Goal: Task Accomplishment & Management: Complete application form

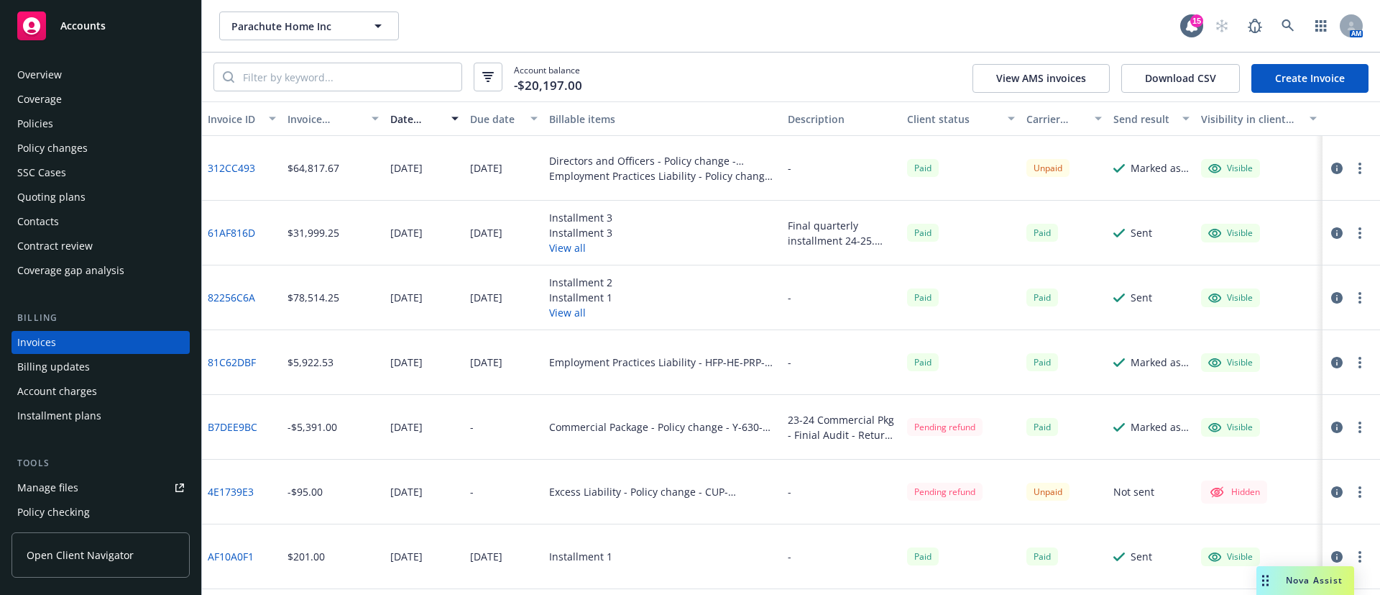
scroll to position [351, 0]
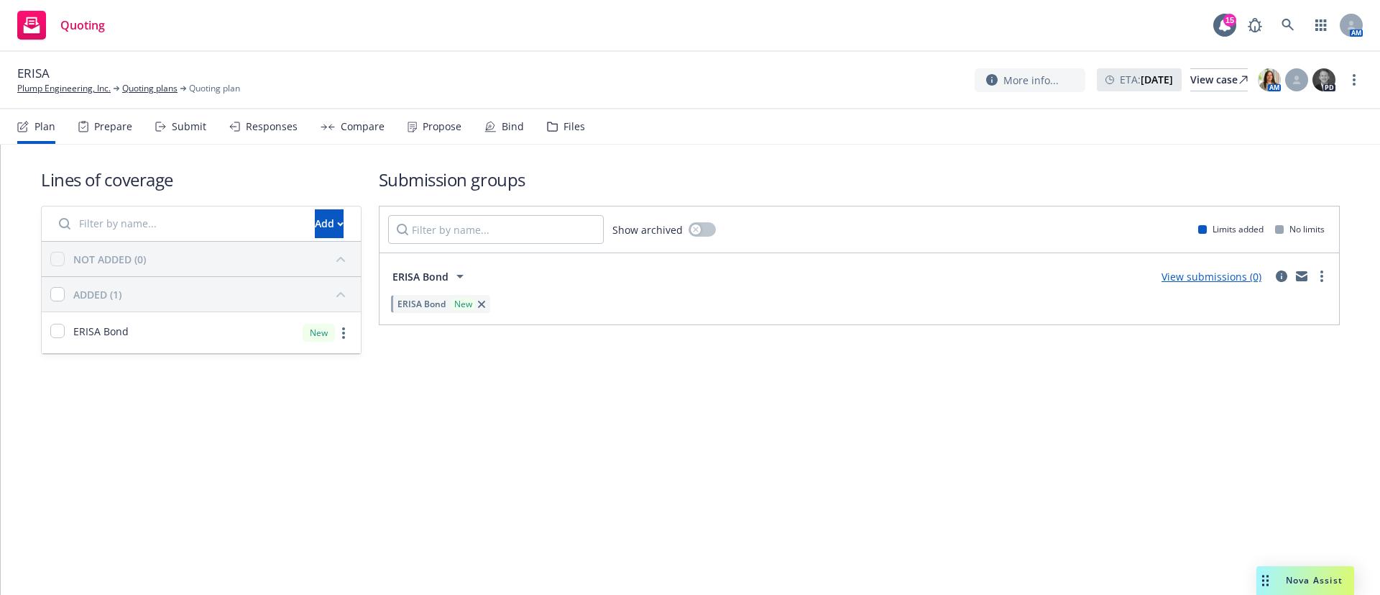
click at [553, 125] on div "Files" at bounding box center [566, 126] width 38 height 35
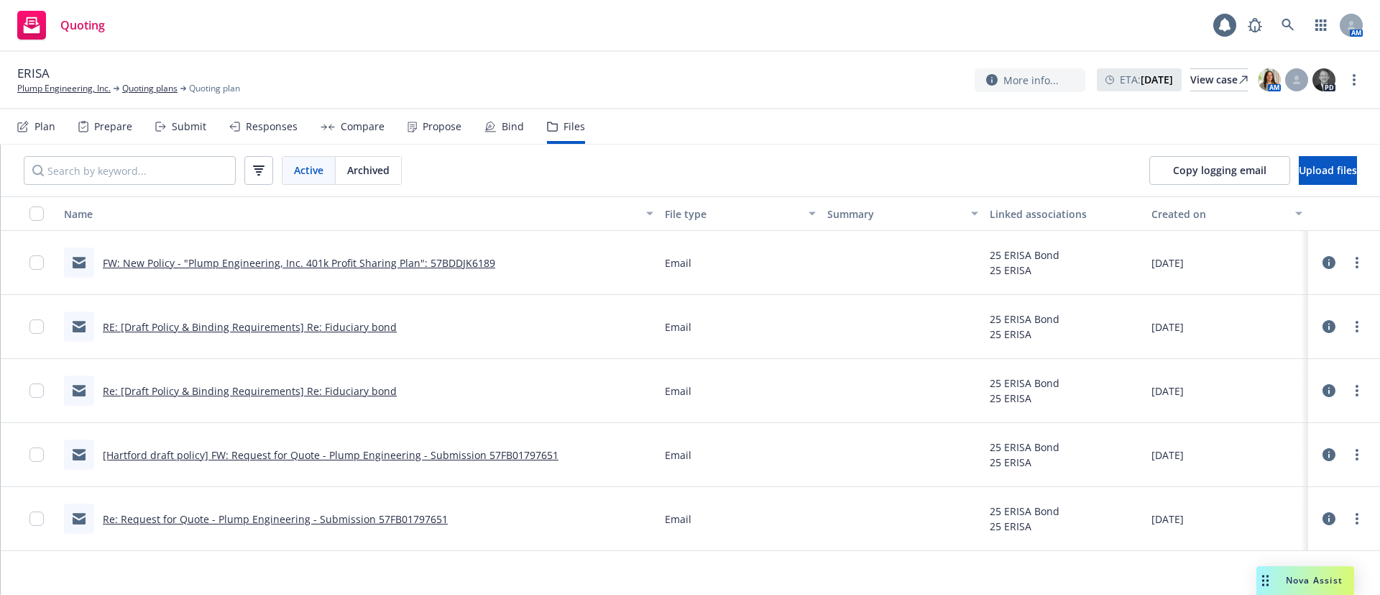
click at [298, 267] on link "FW: New Policy - "Plump Engineering, Inc. 401k Profit Sharing Plan": 57BDDJK6189" at bounding box center [299, 263] width 393 height 14
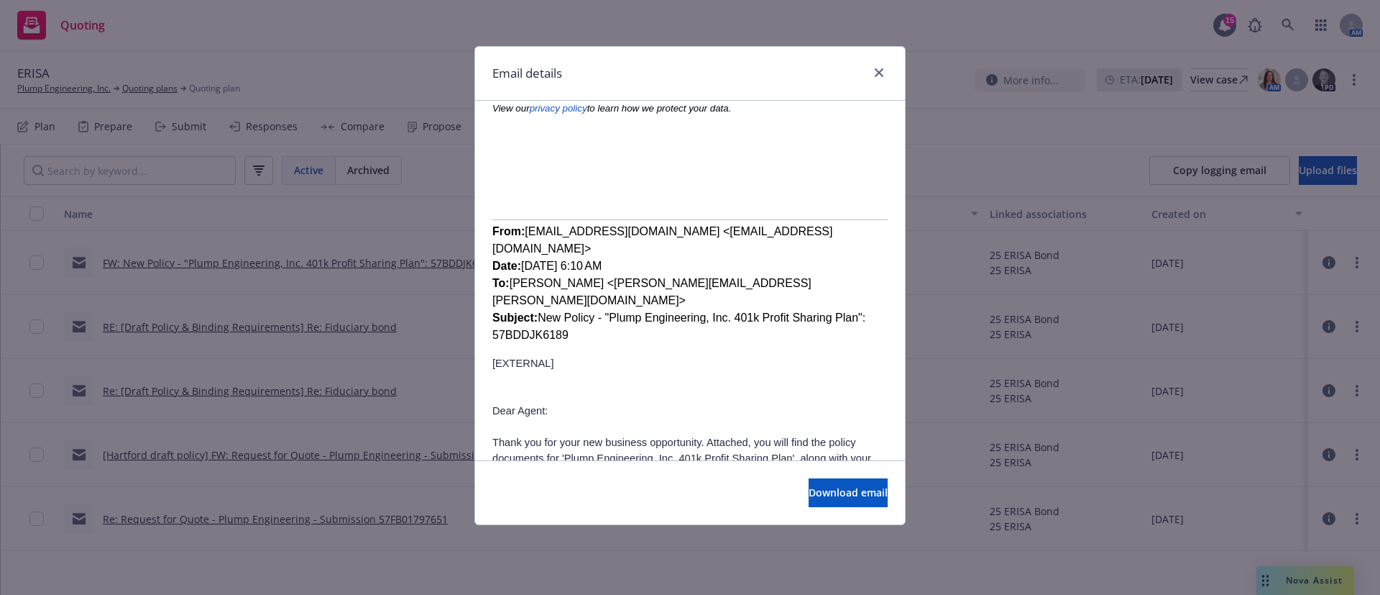
scroll to position [323, 0]
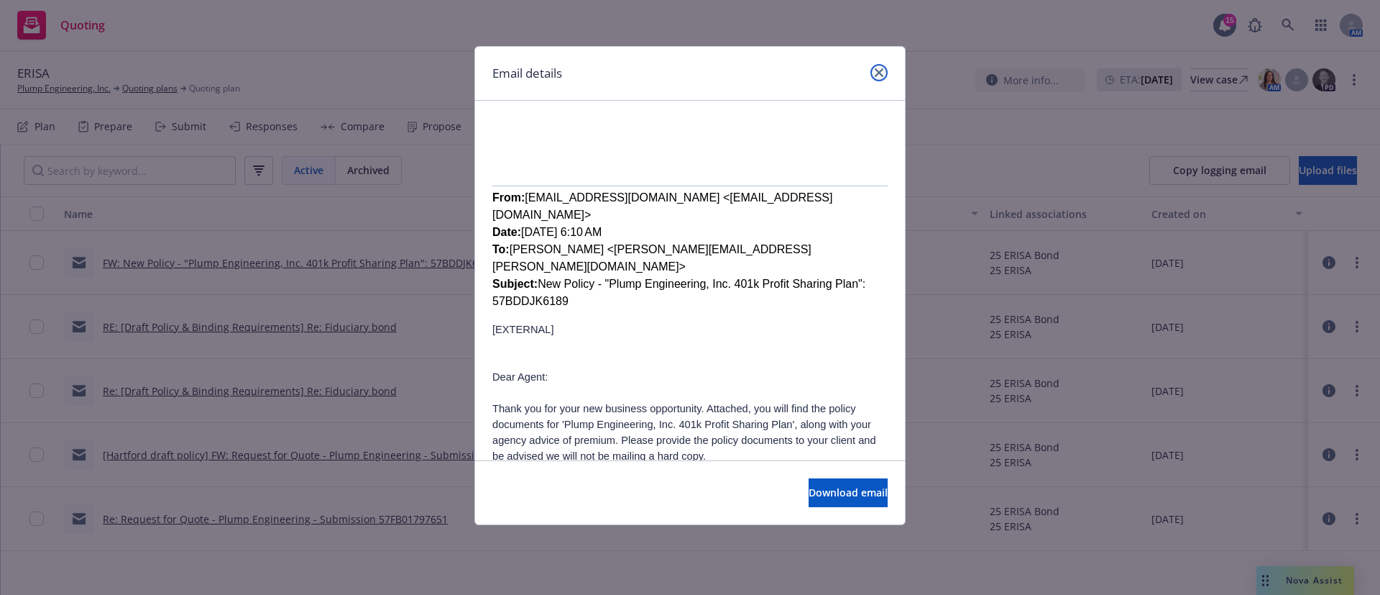
click at [881, 65] on link "close" at bounding box center [879, 72] width 17 height 17
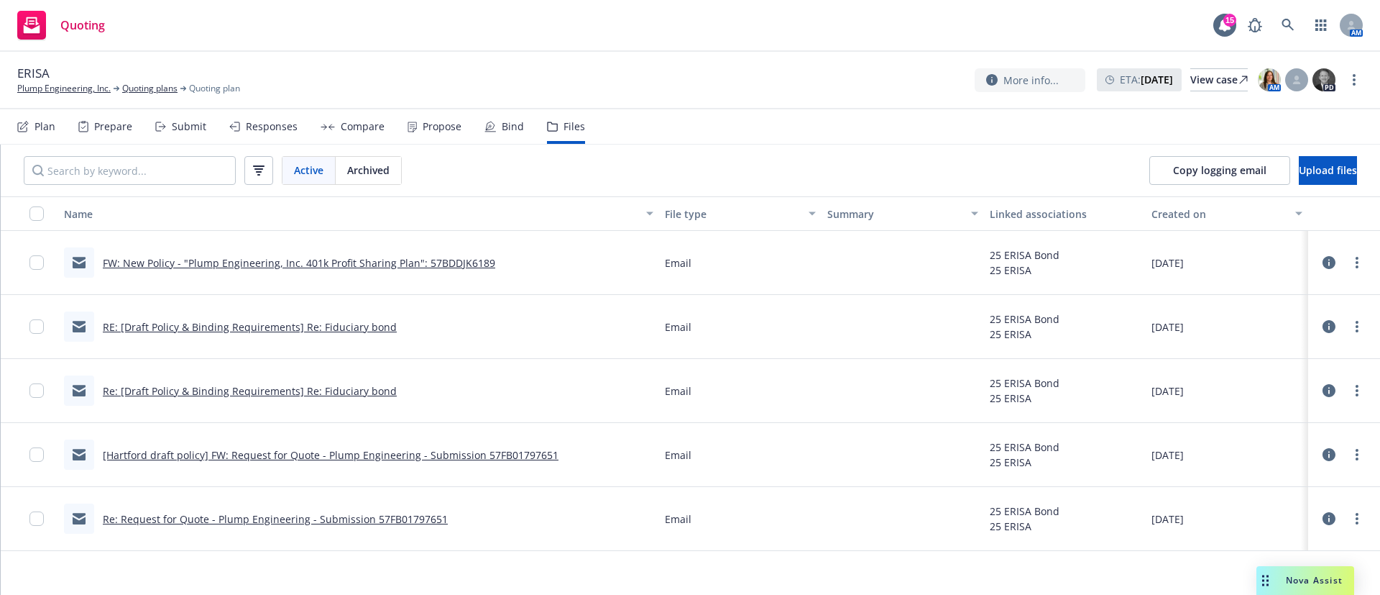
click at [88, 135] on div "Prepare" at bounding box center [105, 126] width 54 height 35
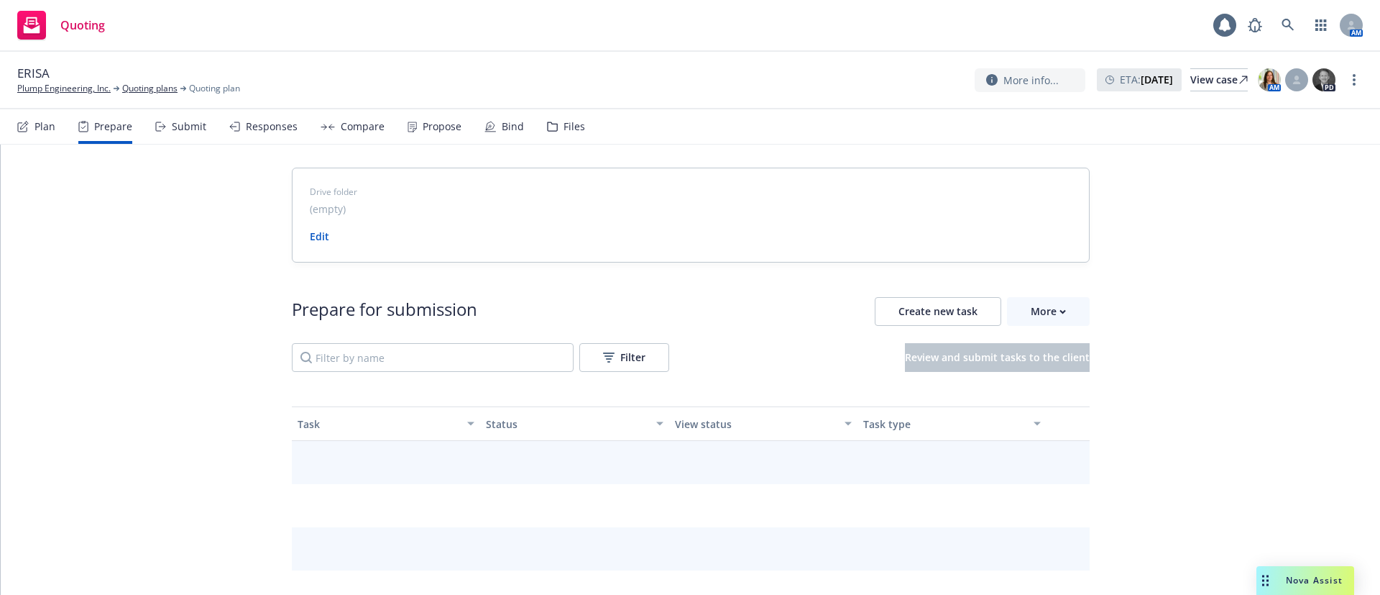
click at [13, 127] on nav "Plan Prepare Submit Responses Compare Propose Bind Files" at bounding box center [690, 126] width 1380 height 35
click at [29, 130] on div "Plan" at bounding box center [36, 126] width 38 height 35
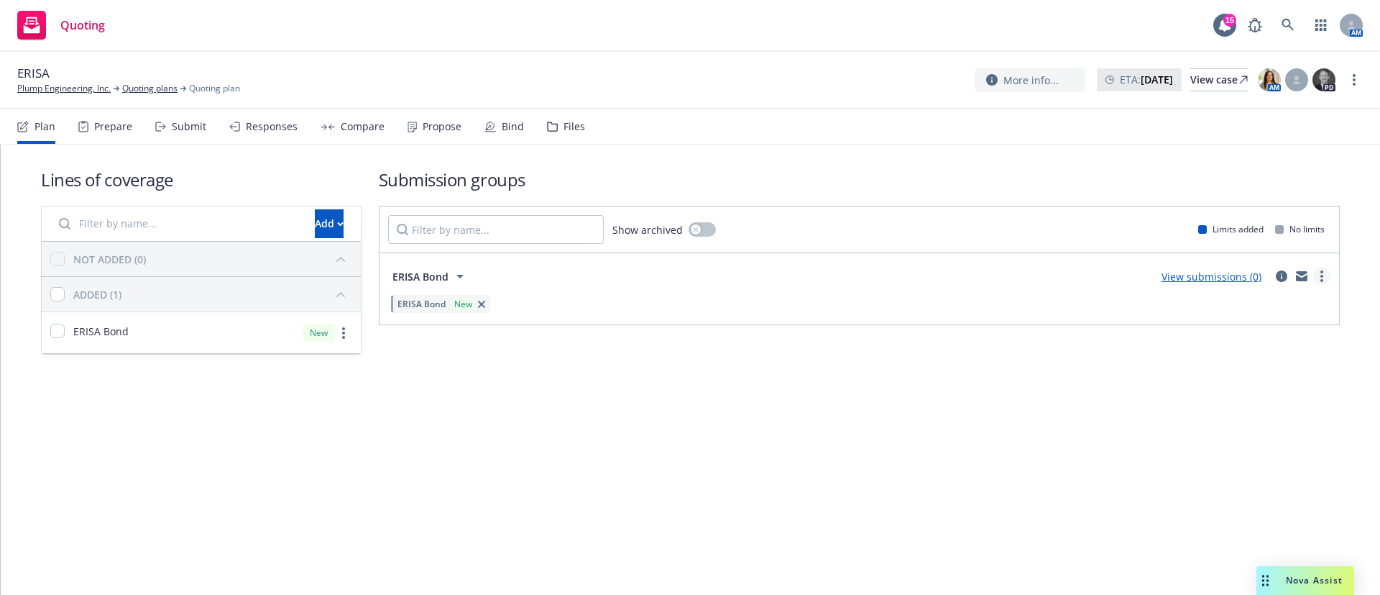
click at [1327, 276] on link "more" at bounding box center [1321, 275] width 17 height 17
click at [1259, 453] on span "Create policy (fast track)" at bounding box center [1253, 455] width 150 height 14
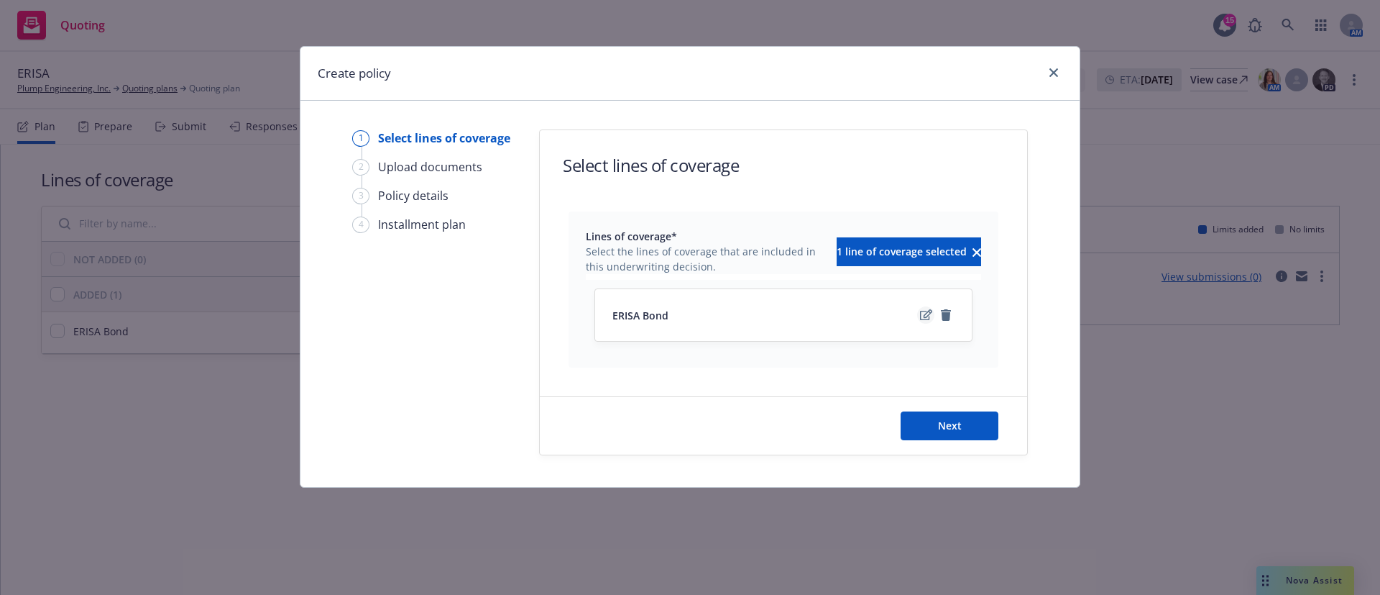
click at [928, 323] on link "edit" at bounding box center [925, 314] width 17 height 17
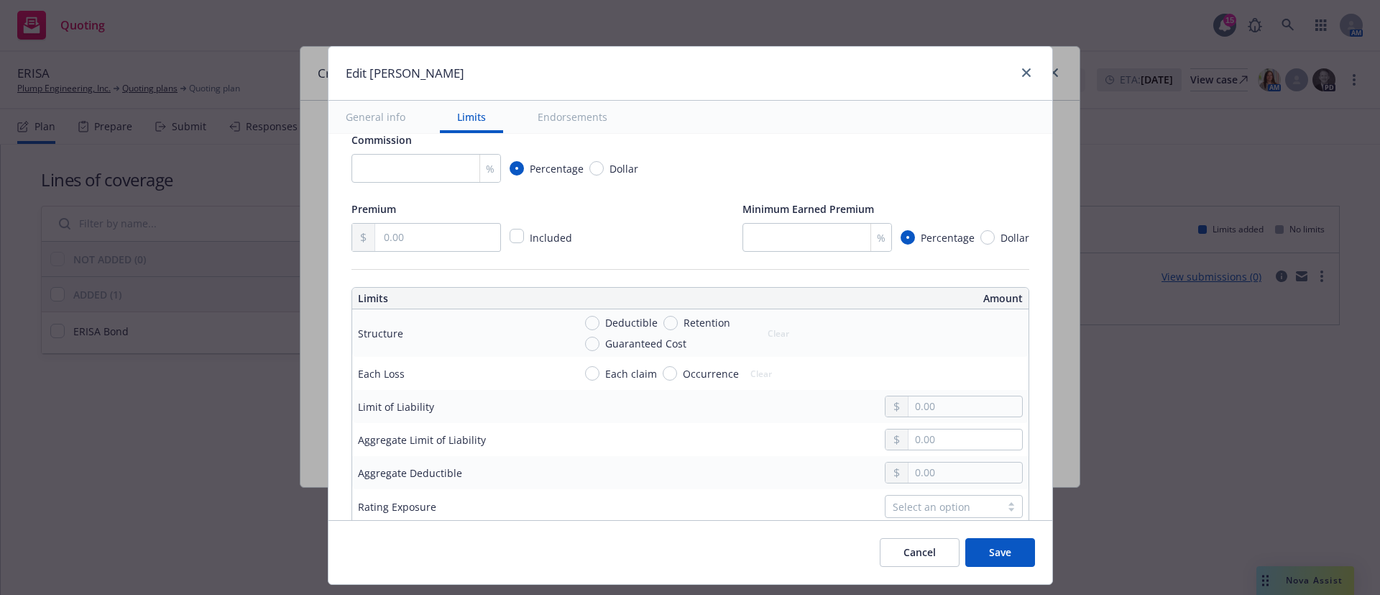
scroll to position [431, 0]
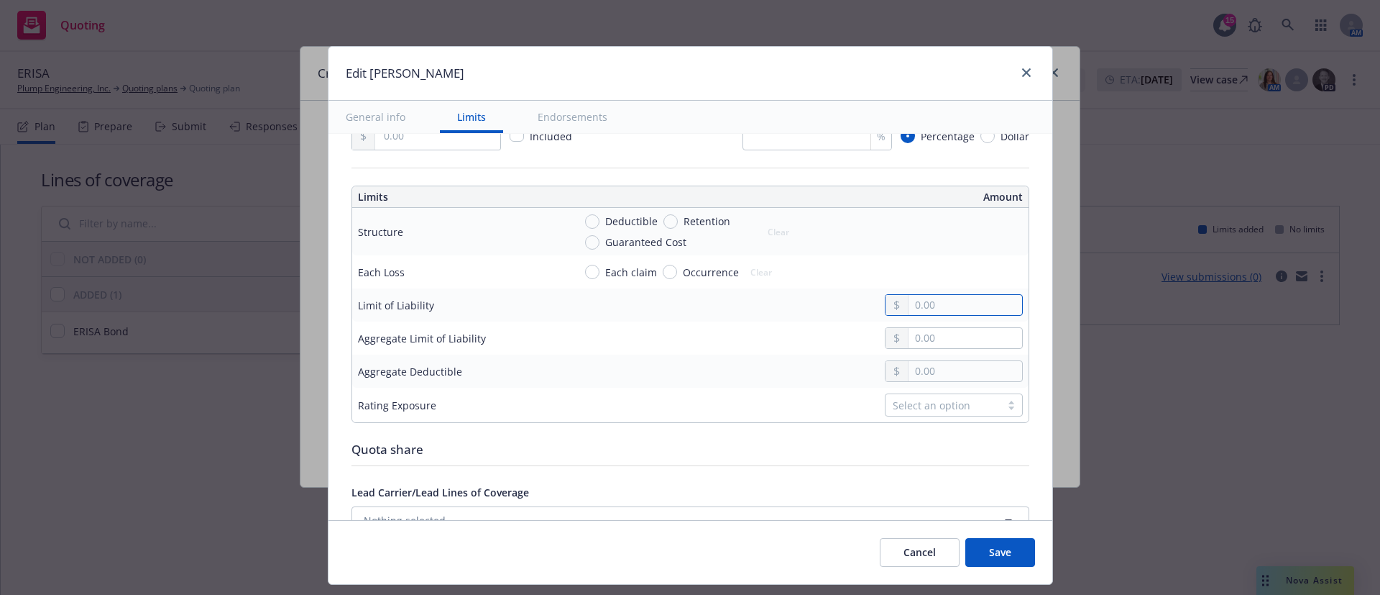
click at [922, 306] on input "text" at bounding box center [965, 305] width 113 height 20
type input "450,000.00"
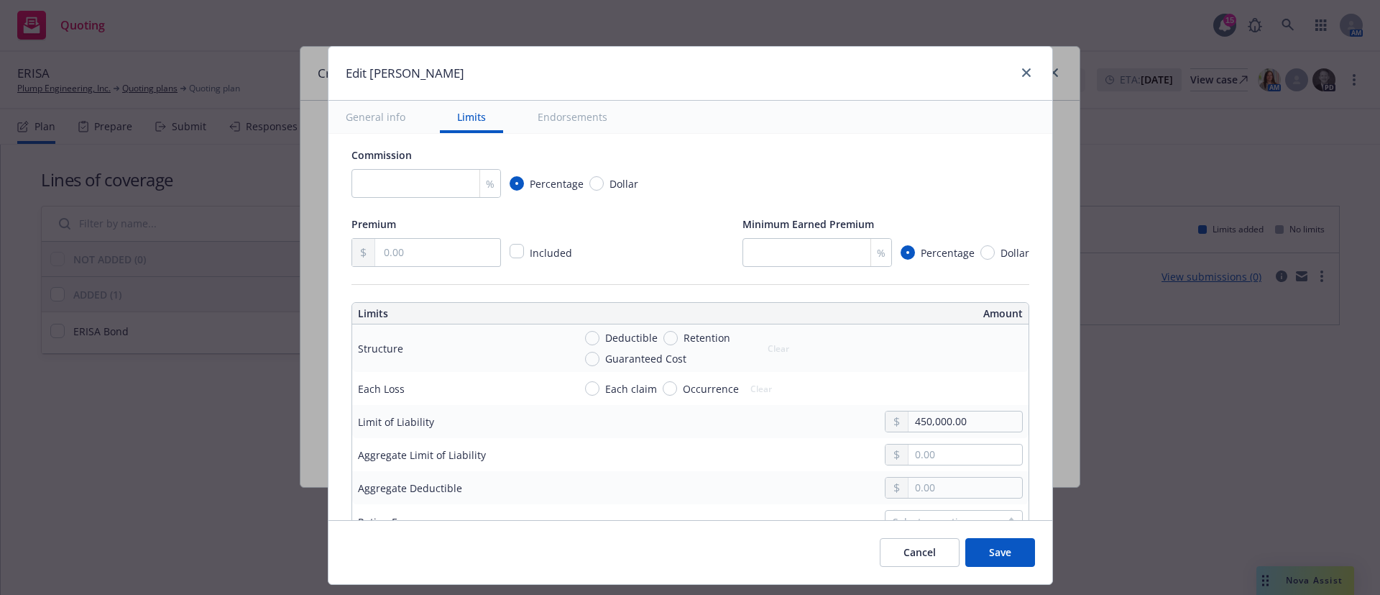
scroll to position [313, 0]
click at [1005, 554] on button "Save" at bounding box center [1000, 552] width 70 height 29
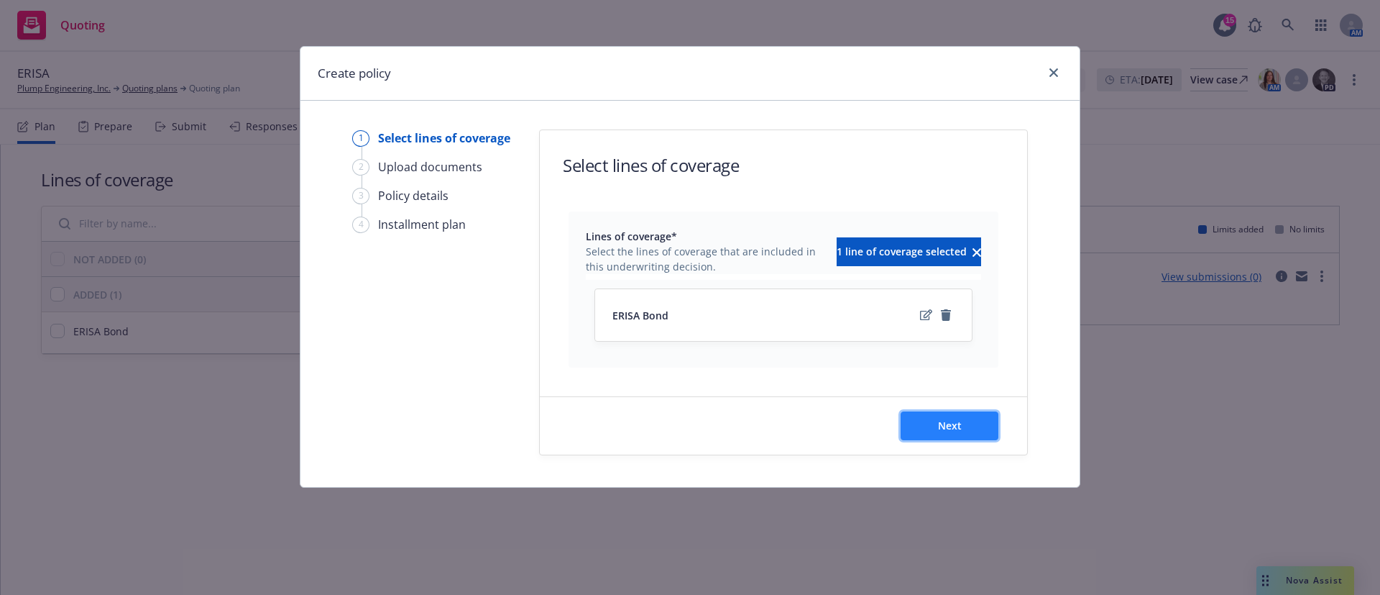
click at [924, 428] on button "Next" at bounding box center [950, 425] width 98 height 29
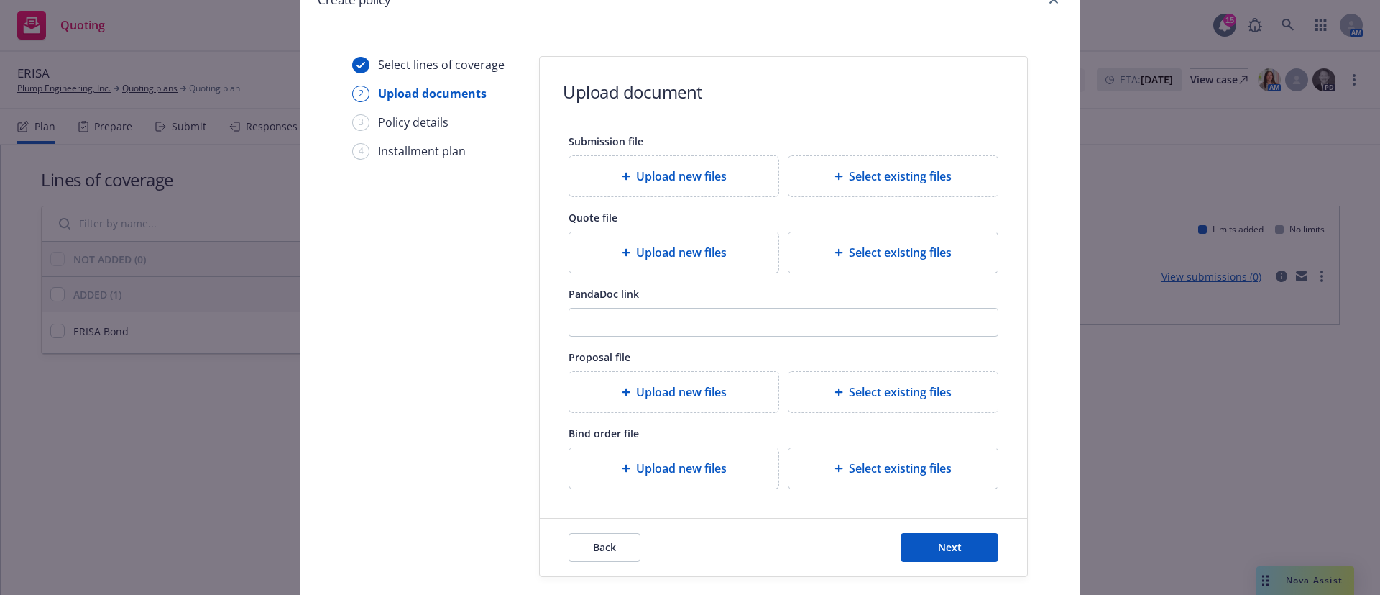
scroll to position [134, 0]
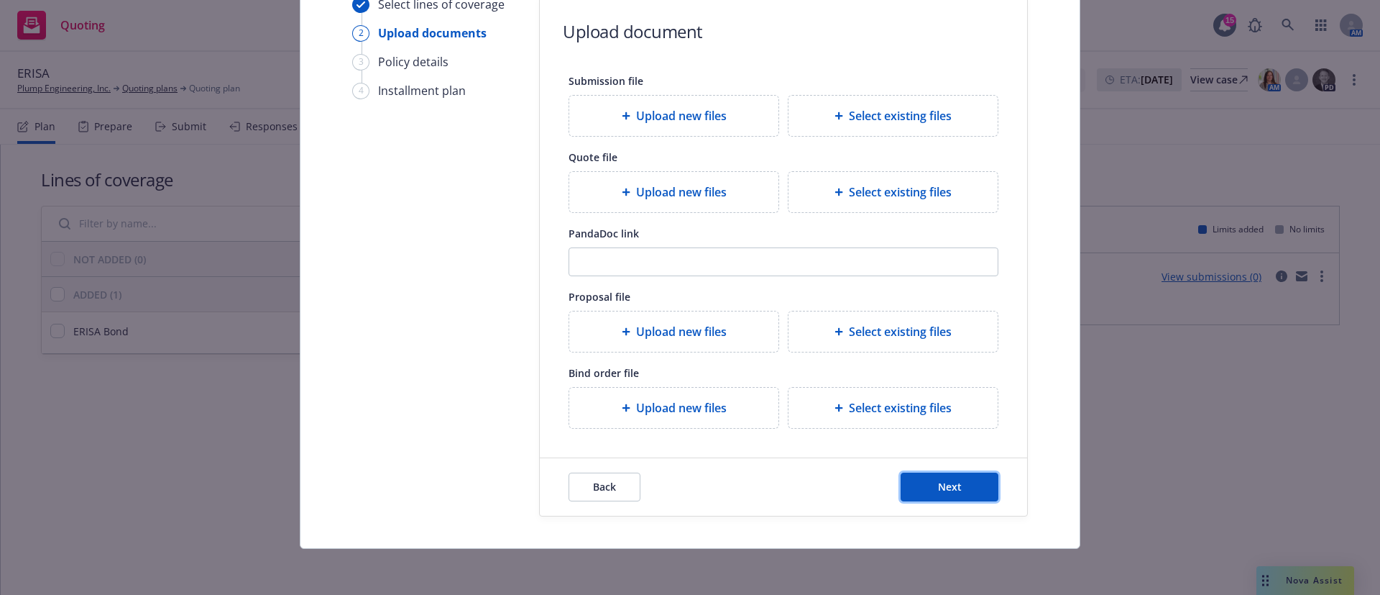
click at [979, 483] on button "Next" at bounding box center [950, 486] width 98 height 29
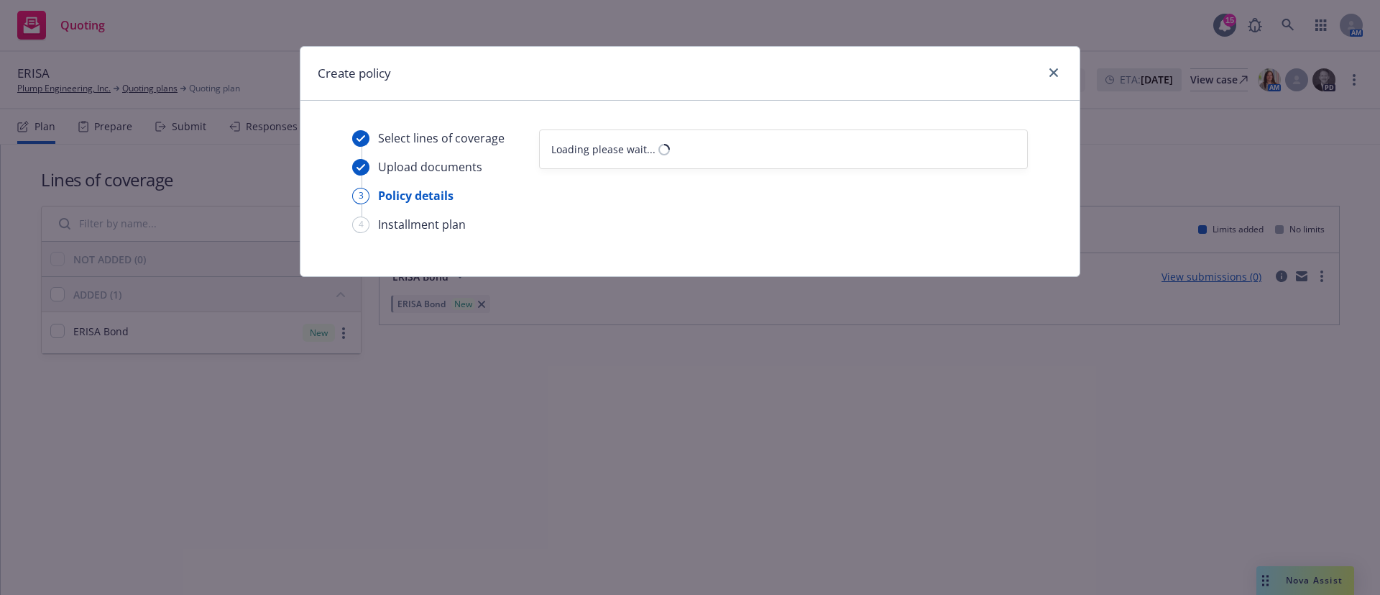
select select "12"
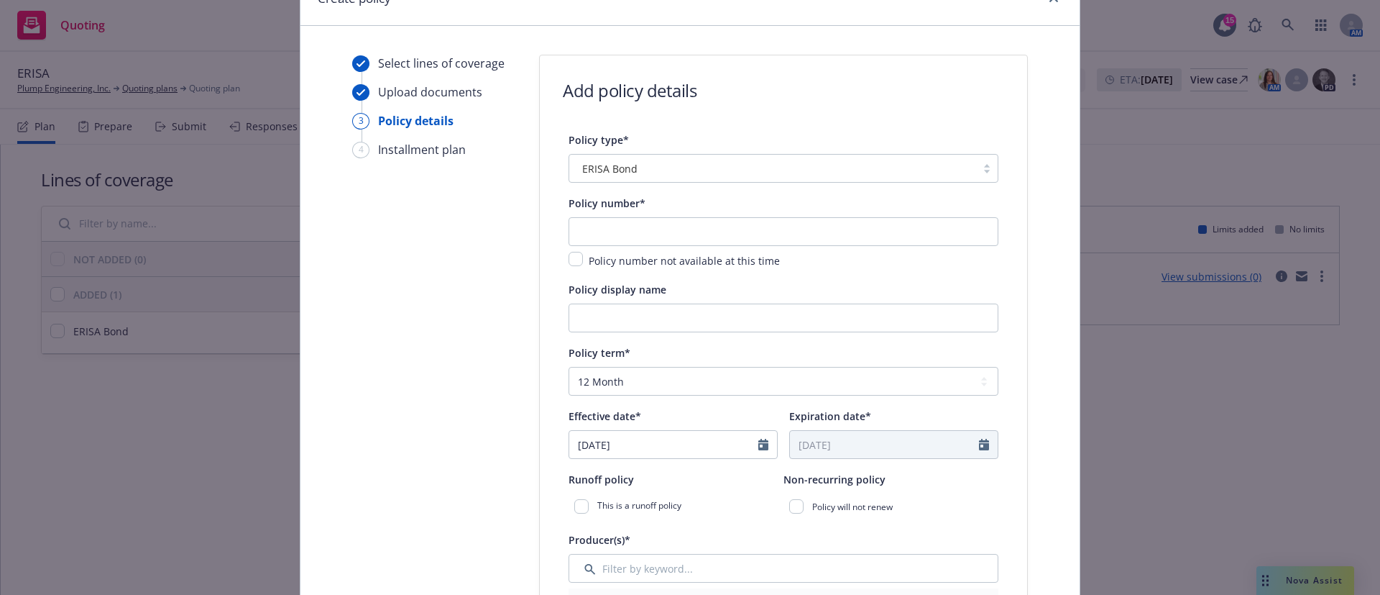
scroll to position [108, 0]
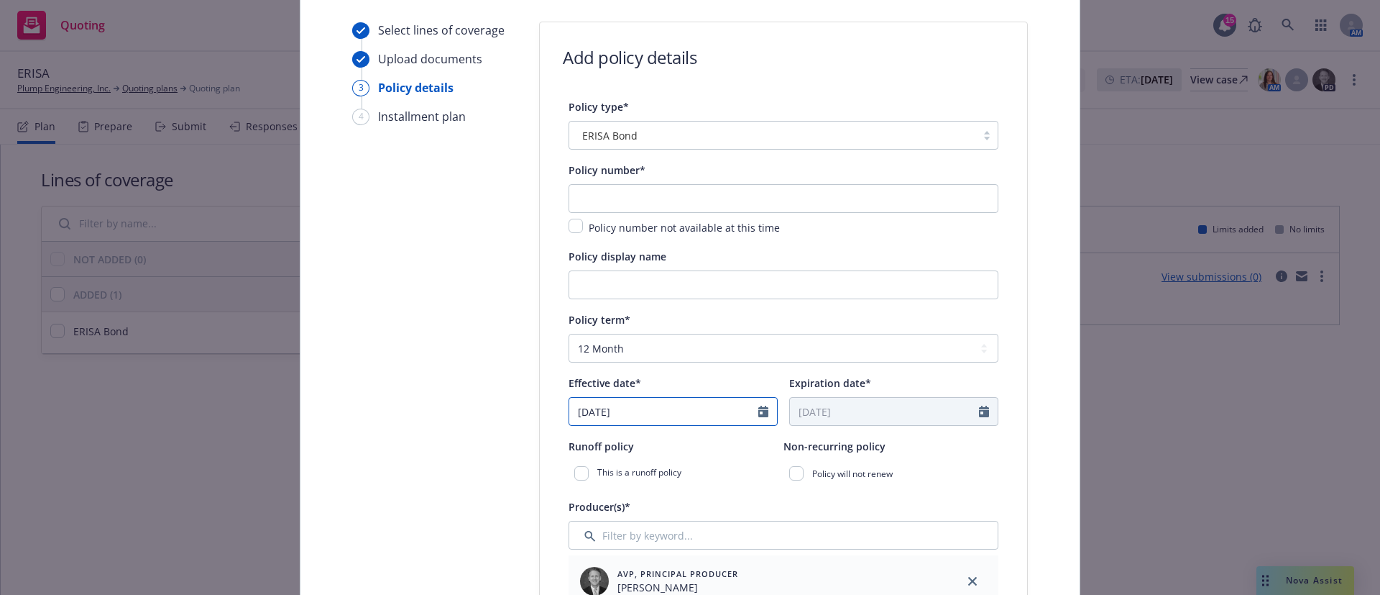
click at [758, 410] on icon "Calendar" at bounding box center [763, 411] width 10 height 12
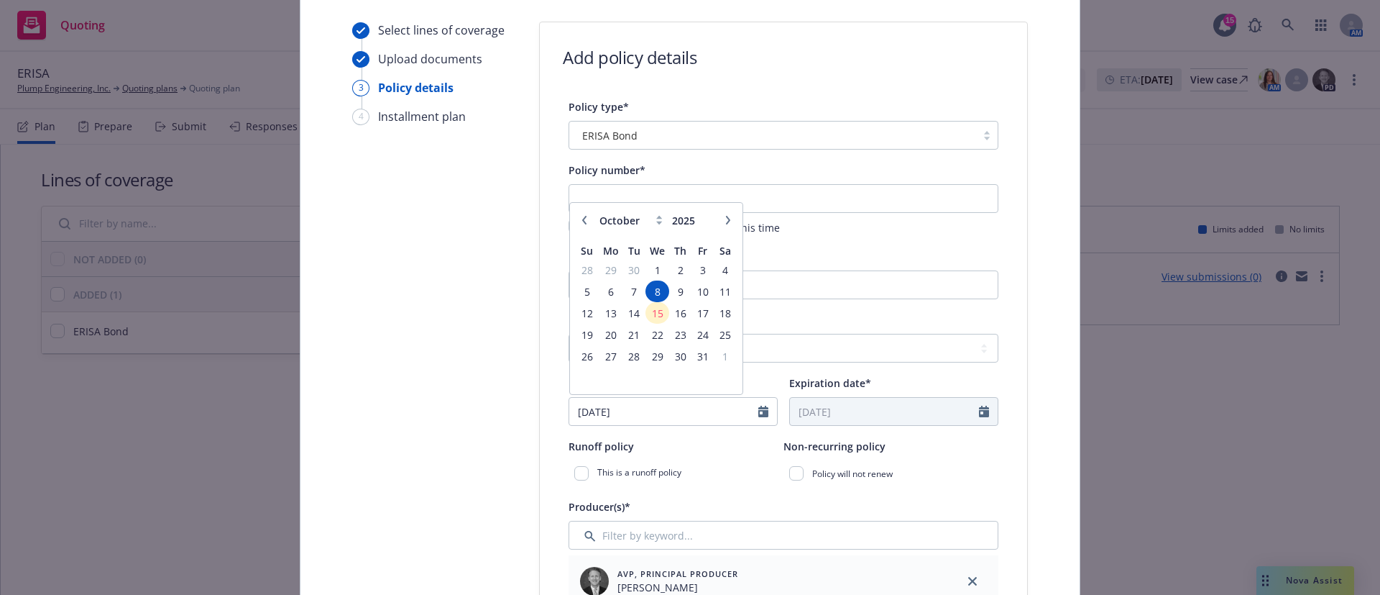
click at [580, 221] on icon "button" at bounding box center [584, 220] width 9 height 9
select select "9"
click at [607, 292] on span "8" at bounding box center [611, 292] width 22 height 18
type input "[DATE]"
type input "09/08/2026"
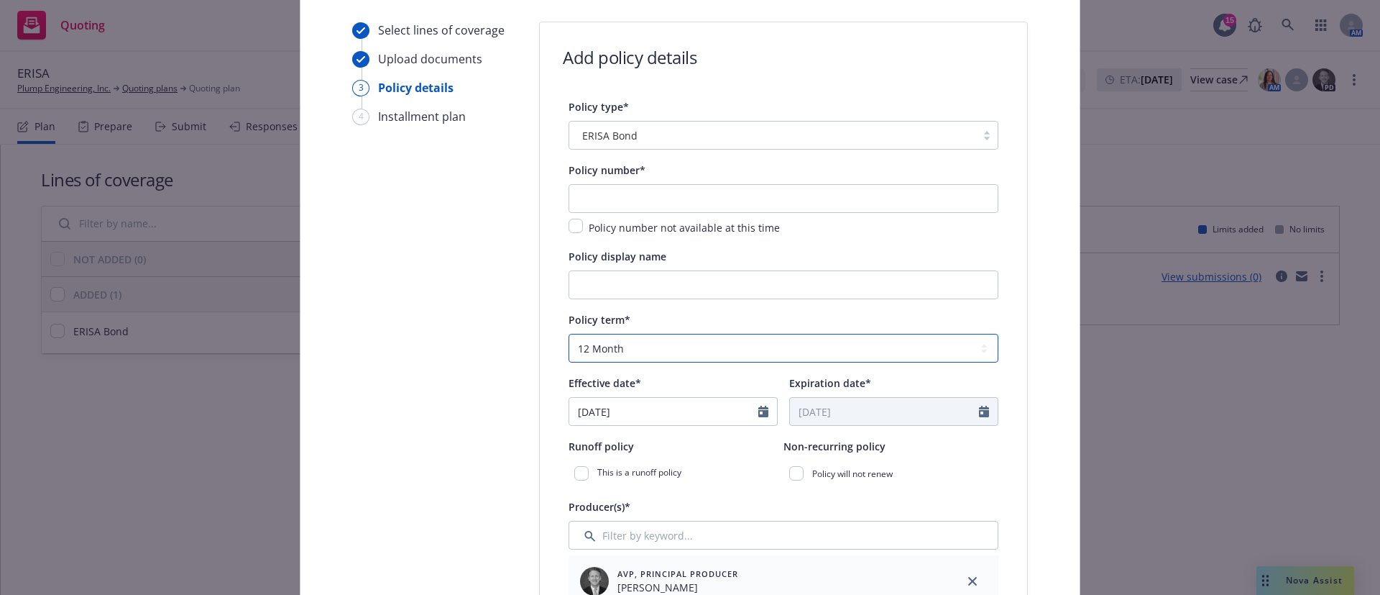
click at [780, 346] on select "Select policy term 12 Month 6 Month 4 Month 3 Month 2 Month 1 Month 36 Month (3…" at bounding box center [784, 348] width 430 height 29
select select "36"
click at [569, 334] on select "Select policy term 12 Month 6 Month 4 Month 3 Month 2 Month 1 Month 36 Month (3…" at bounding box center [784, 348] width 430 height 29
type input "09/08/2028"
click at [664, 191] on input "text" at bounding box center [784, 198] width 430 height 29
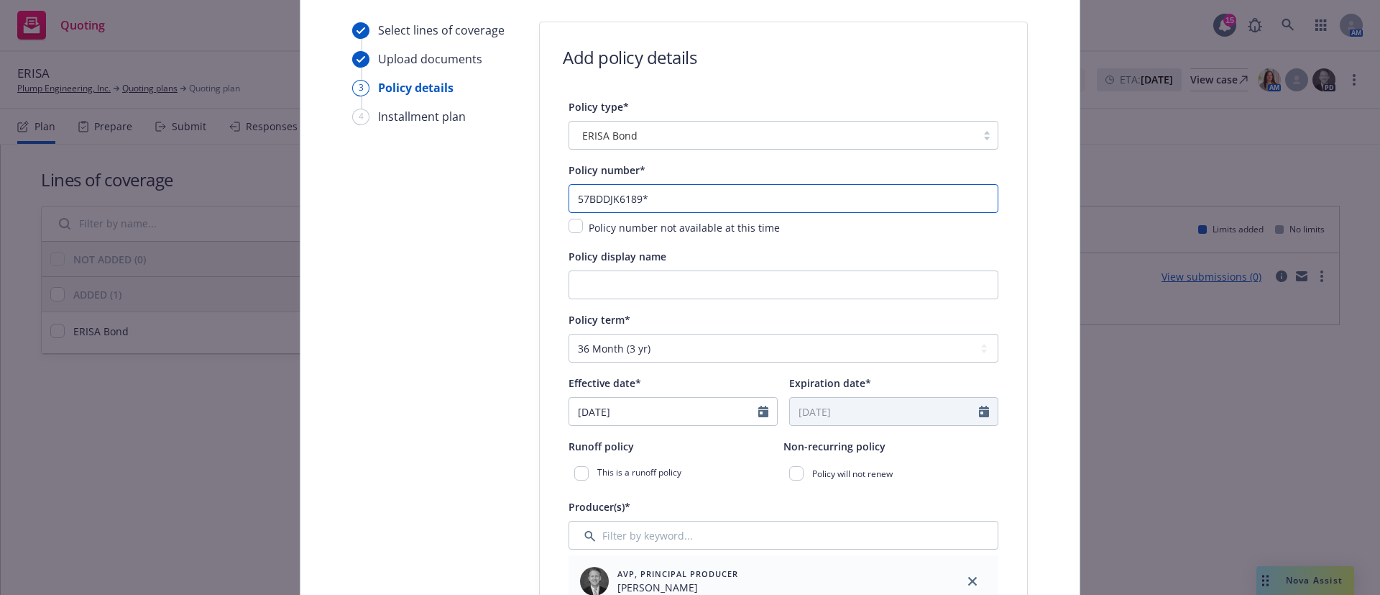
click at [717, 198] on input "57BDDJK6189*" at bounding box center [784, 198] width 430 height 29
type input "57BDDJK6189"
click at [697, 288] on input "Policy display name" at bounding box center [784, 284] width 430 height 29
type input "c"
type input "Crime"
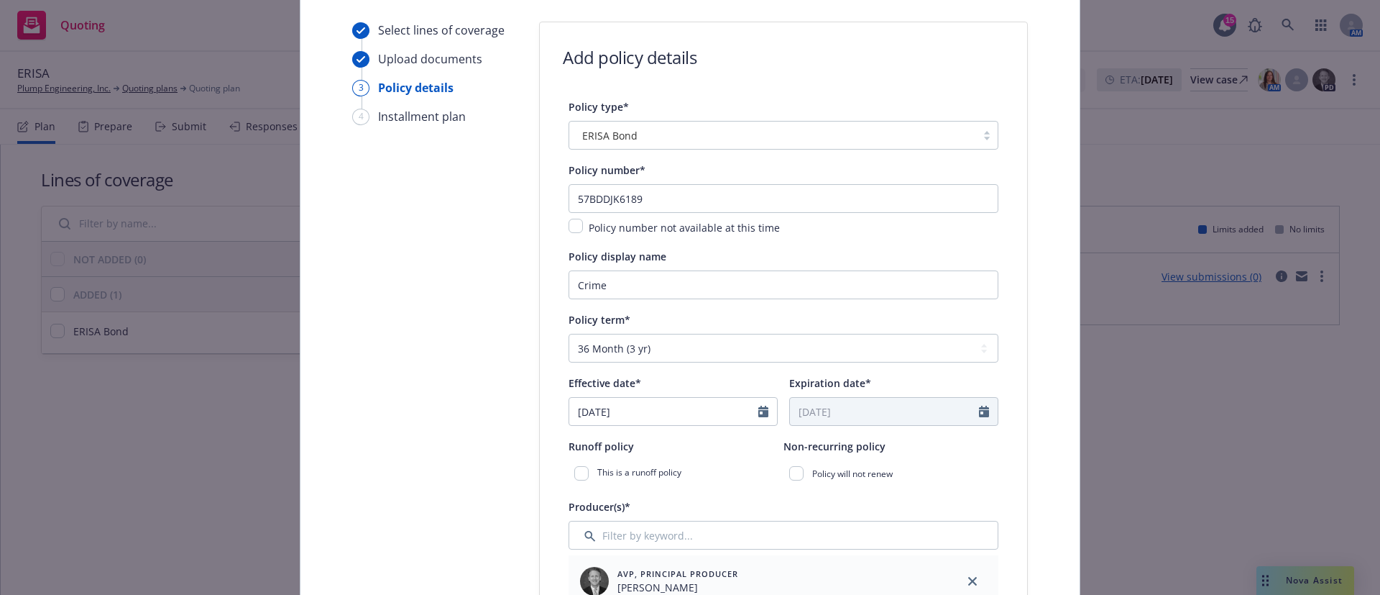
click at [809, 60] on div "Add policy details" at bounding box center [783, 57] width 441 height 24
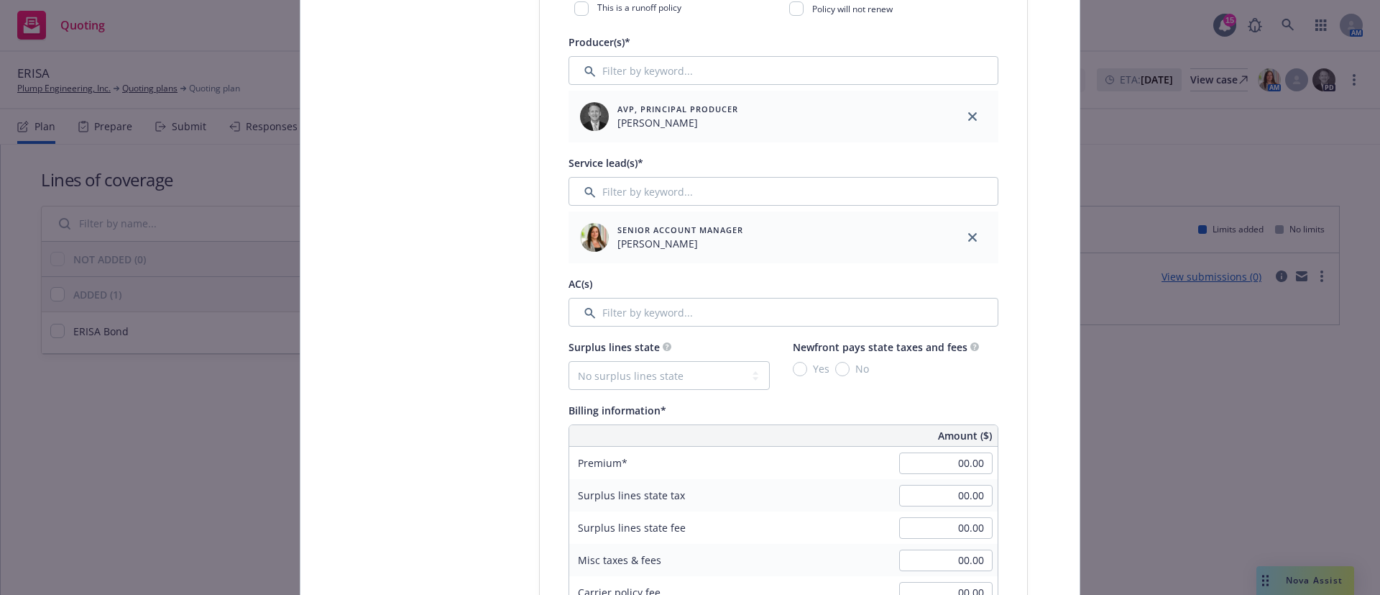
scroll to position [647, 0]
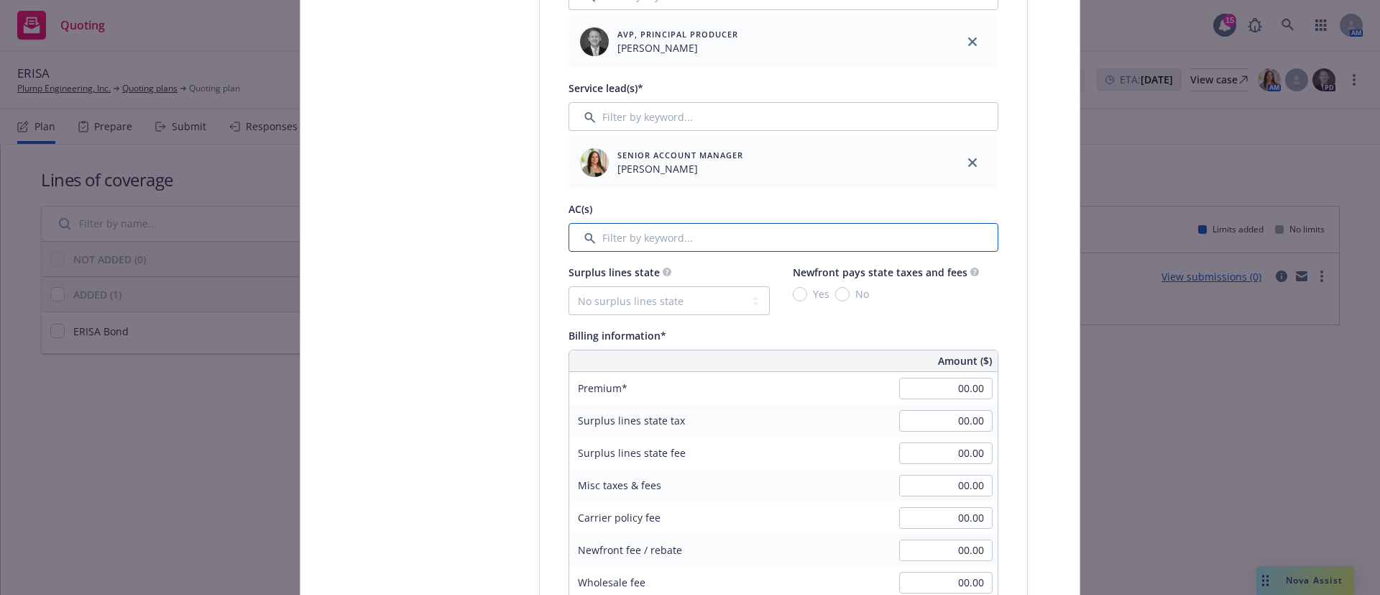
click at [672, 238] on input "Filter by keyword..." at bounding box center [784, 237] width 430 height 29
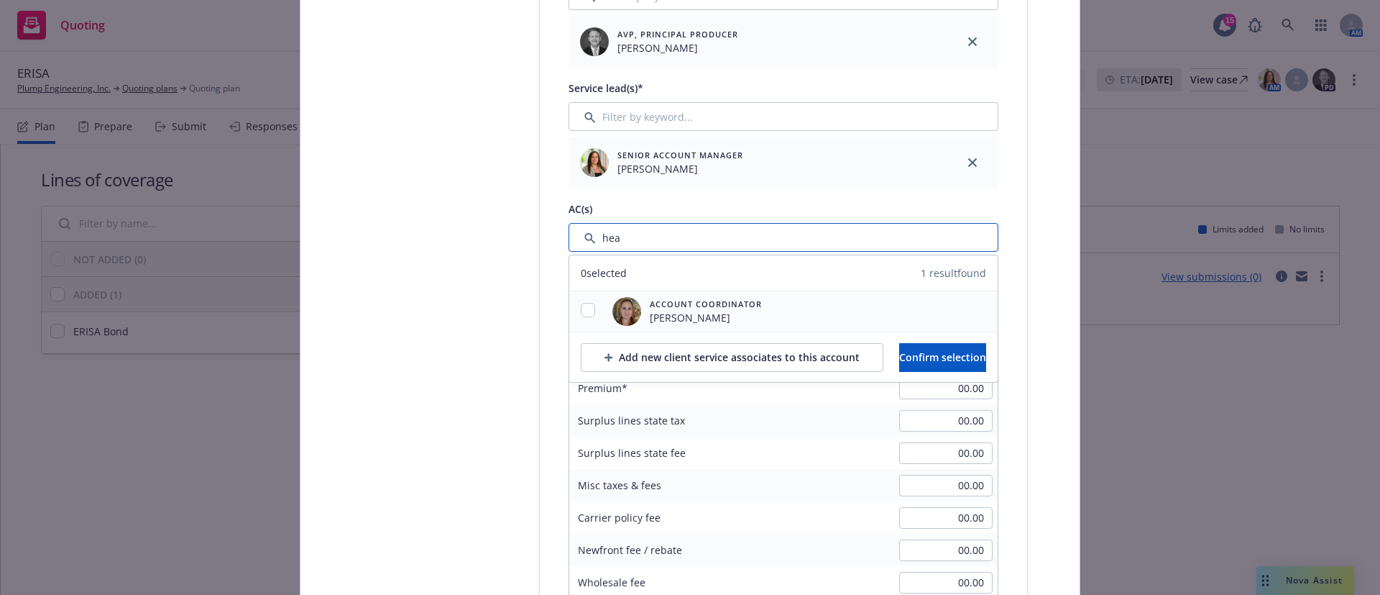
type input "hea"
drag, startPoint x: 581, startPoint y: 308, endPoint x: 628, endPoint y: 307, distance: 47.5
click at [581, 307] on input "checkbox" at bounding box center [588, 310] width 14 height 14
checkbox input "true"
click at [963, 352] on span "Confirm selection" at bounding box center [942, 357] width 87 height 14
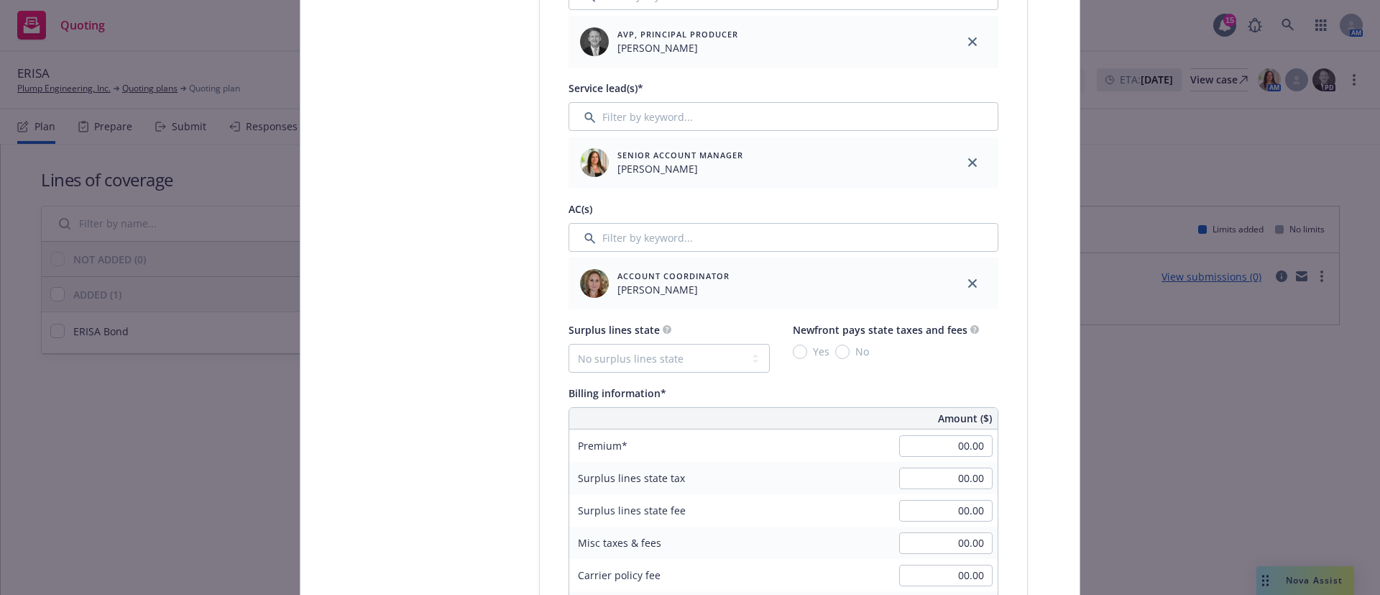
drag, startPoint x: 947, startPoint y: 457, endPoint x: 965, endPoint y: 451, distance: 19.6
click at [965, 451] on div "00.00" at bounding box center [946, 446] width 104 height 32
type input "292.00"
click at [1025, 359] on div "Select lines of coverage Upload documents 3 Policy details 4 Installment plan A…" at bounding box center [690, 504] width 745 height 2044
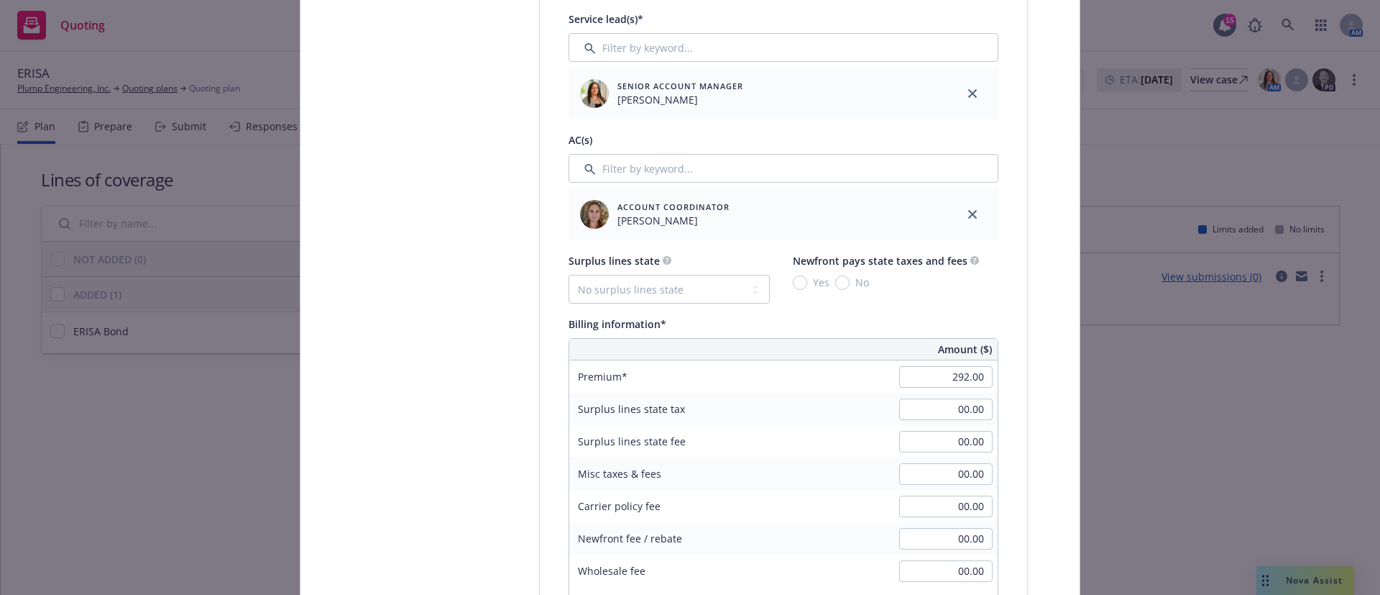
scroll to position [970, 0]
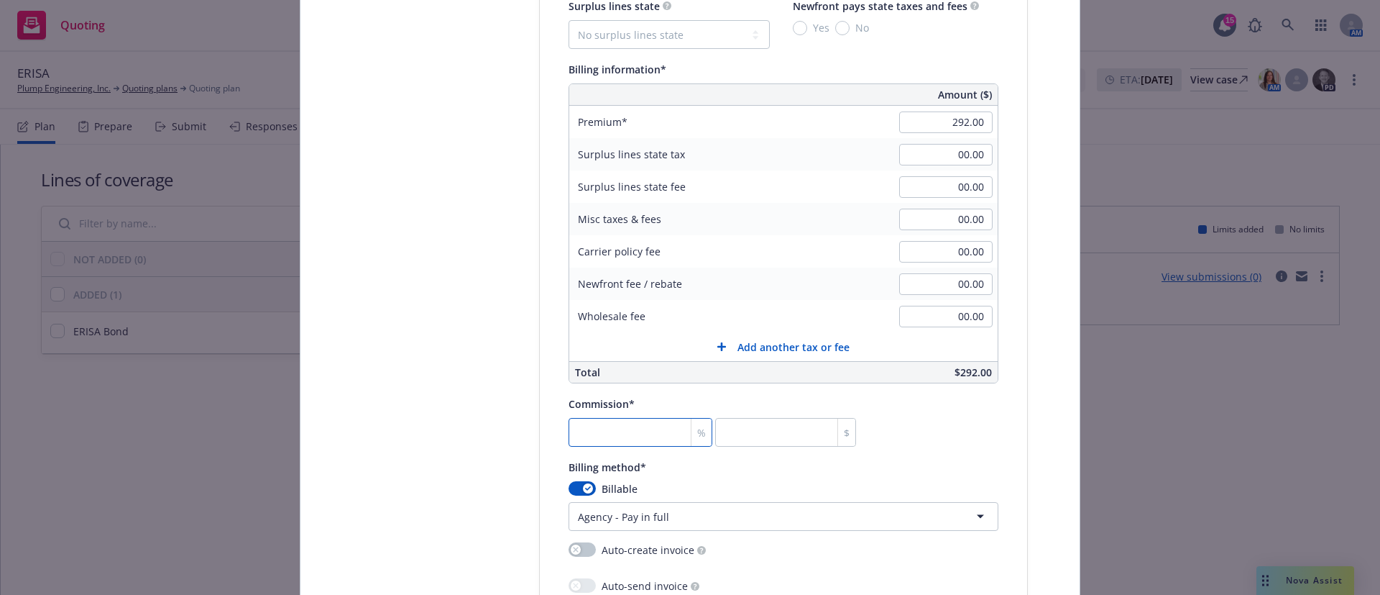
click at [620, 444] on input "number" at bounding box center [641, 432] width 144 height 29
type input "2"
type input "5.84"
type input "20"
type input "58.4"
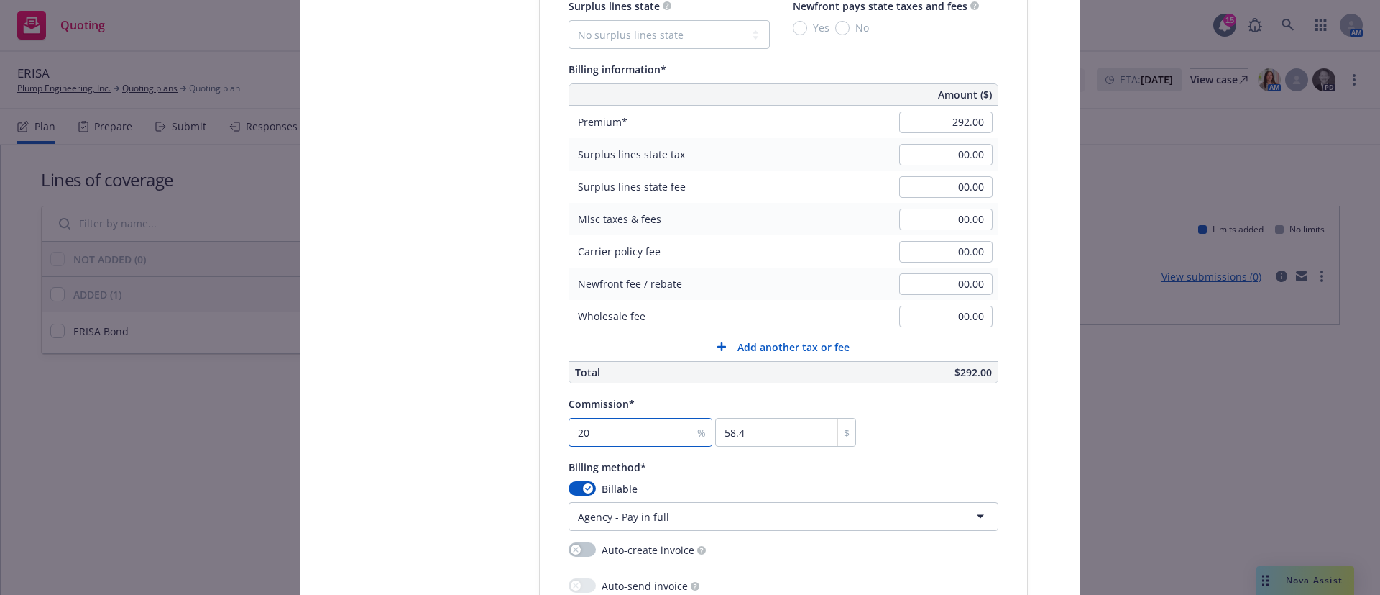
type input "20"
click at [951, 444] on div "Commission* 20 % 58.4 $" at bounding box center [784, 421] width 430 height 52
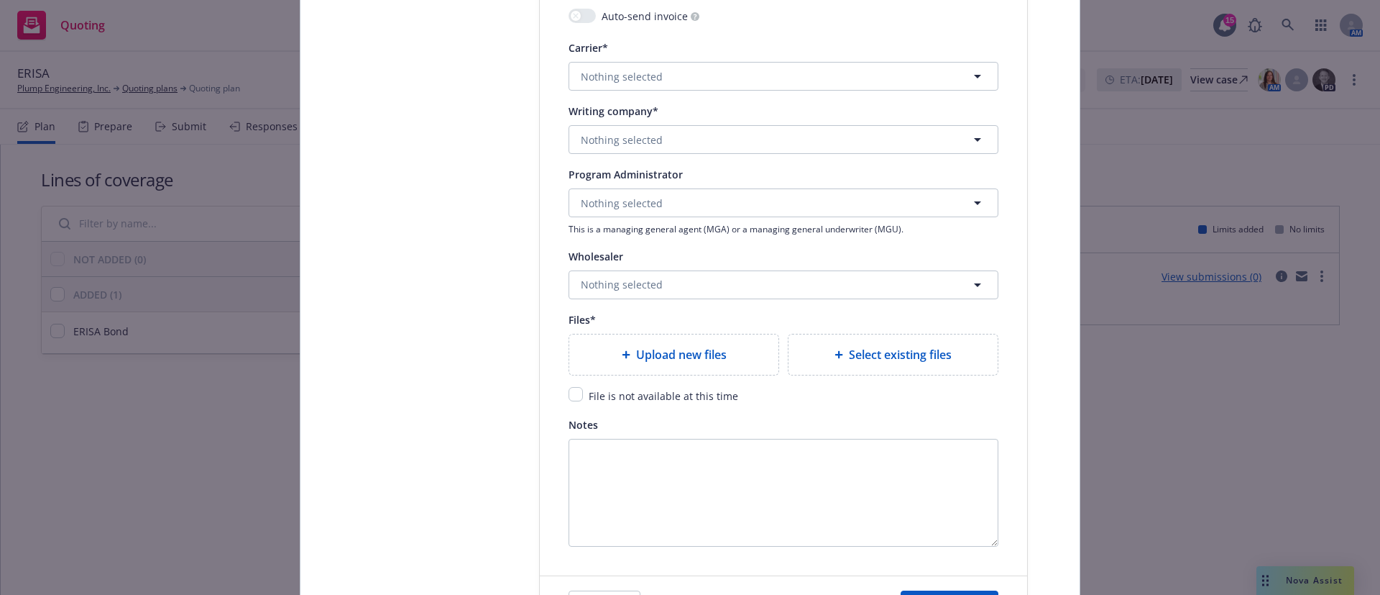
scroll to position [1617, 0]
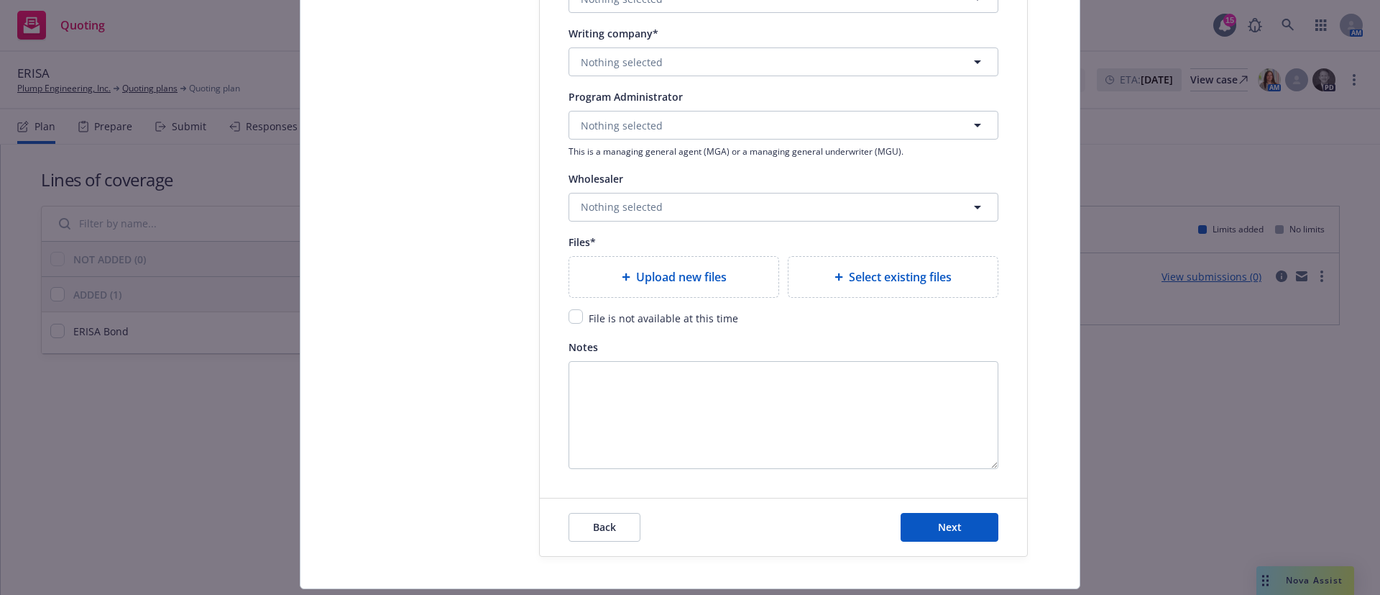
click at [687, 280] on span "Upload new files" at bounding box center [681, 276] width 91 height 17
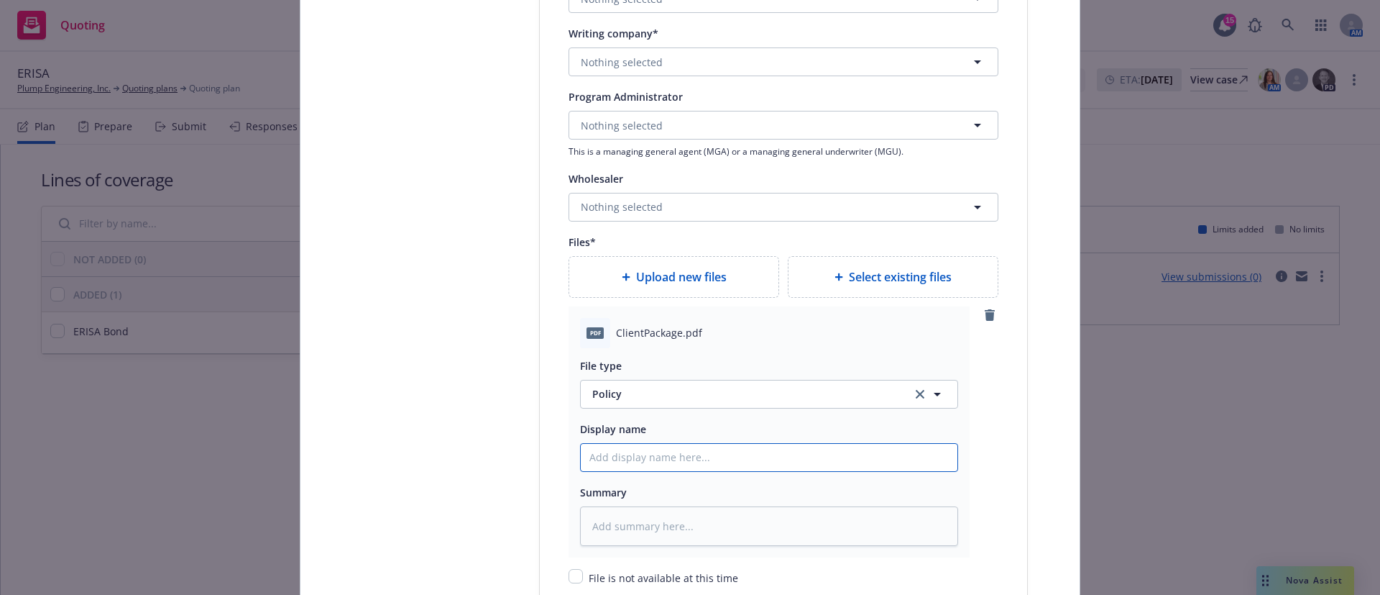
click at [652, 455] on input "Policy display name" at bounding box center [769, 457] width 377 height 27
type textarea "x"
type input "2"
type textarea "x"
type input "202"
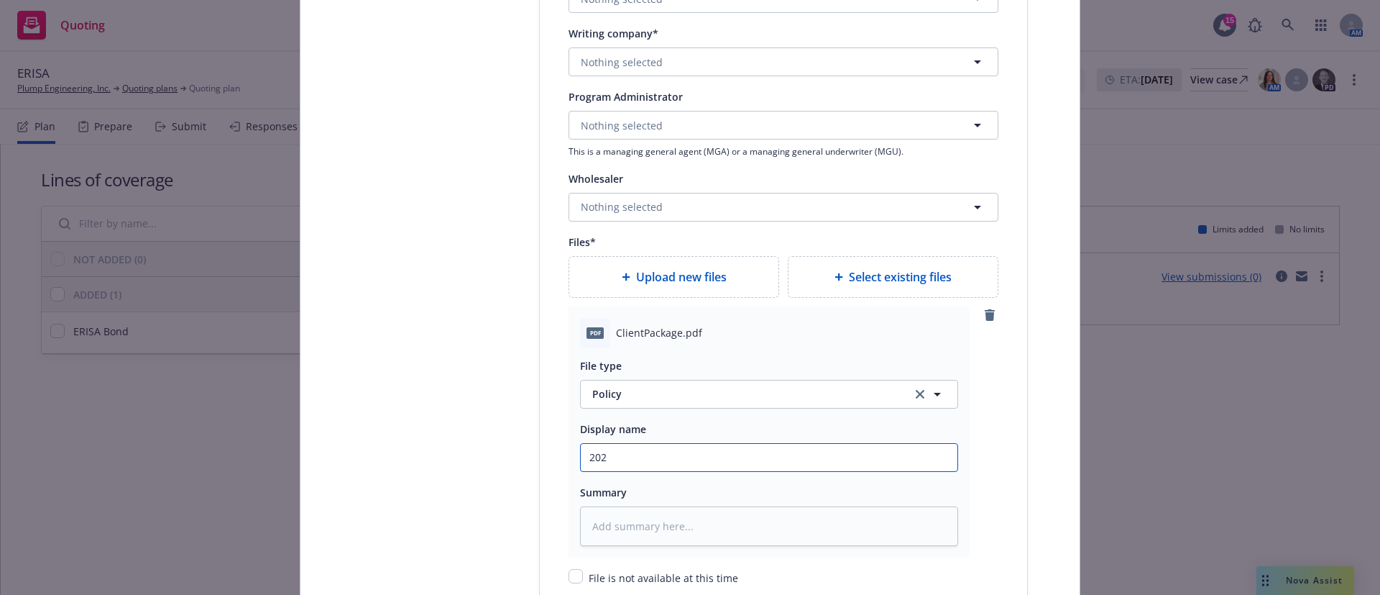
type textarea "x"
type input "2025"
type textarea "x"
type input "2025"
type textarea "x"
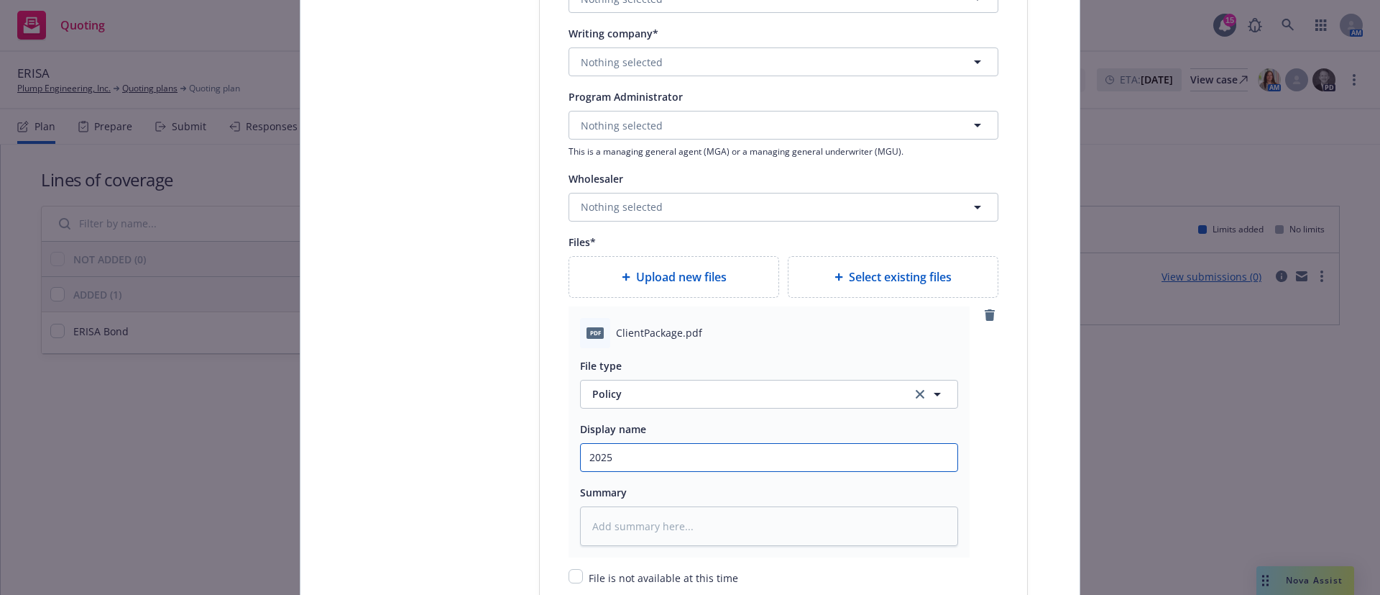
type input "2025 -"
type textarea "x"
type input "2025 -"
type textarea "x"
type input "2025 - 2"
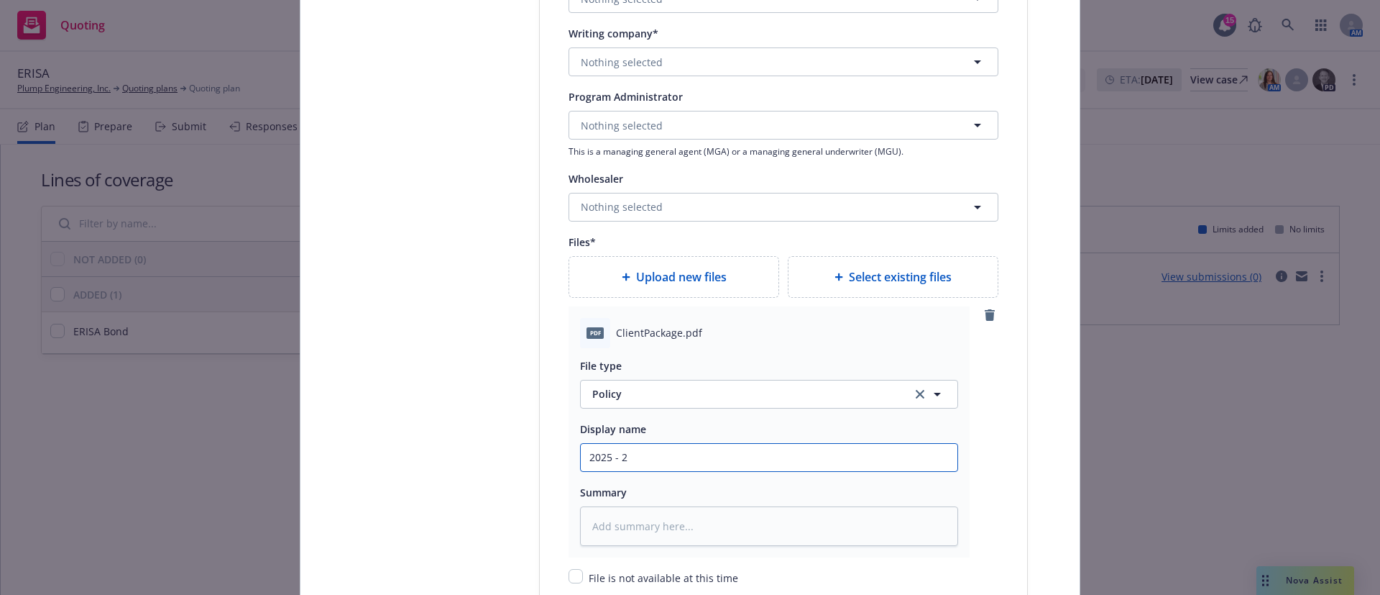
type textarea "x"
type input "2025 - 20"
type textarea "x"
type input "2025 - 202"
type textarea "x"
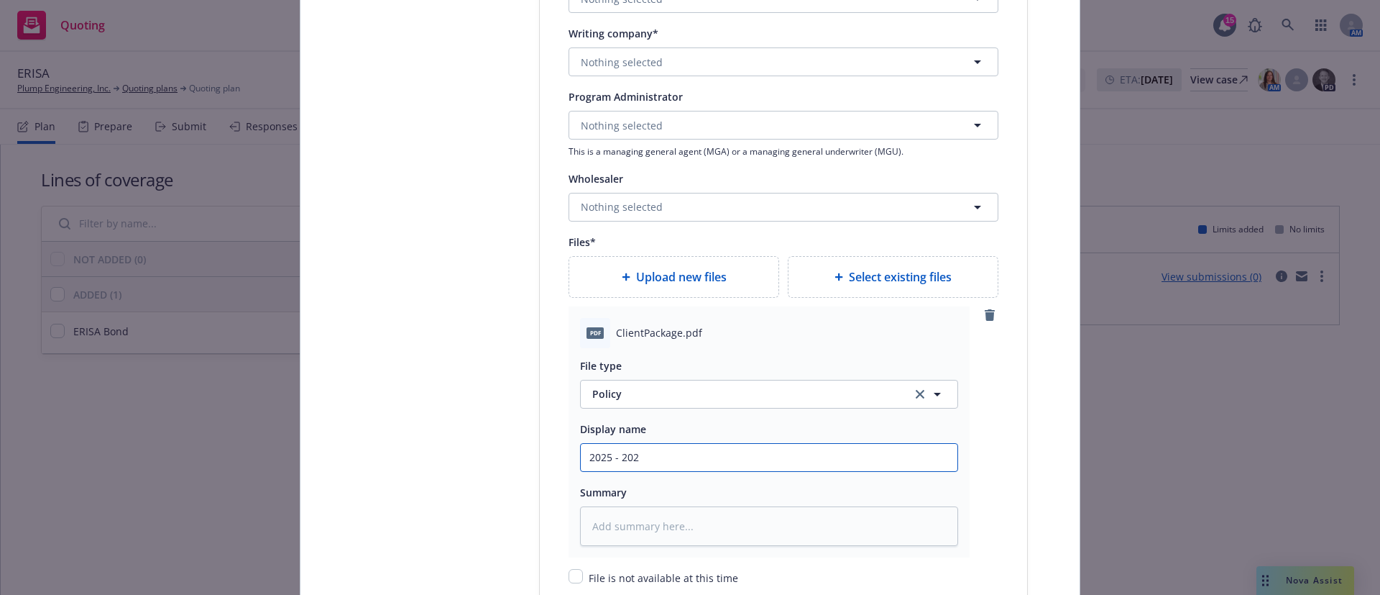
type input "2025 - 2028"
type textarea "x"
type input "2025 - 2028"
type textarea "x"
type input "2025 - 2028 E"
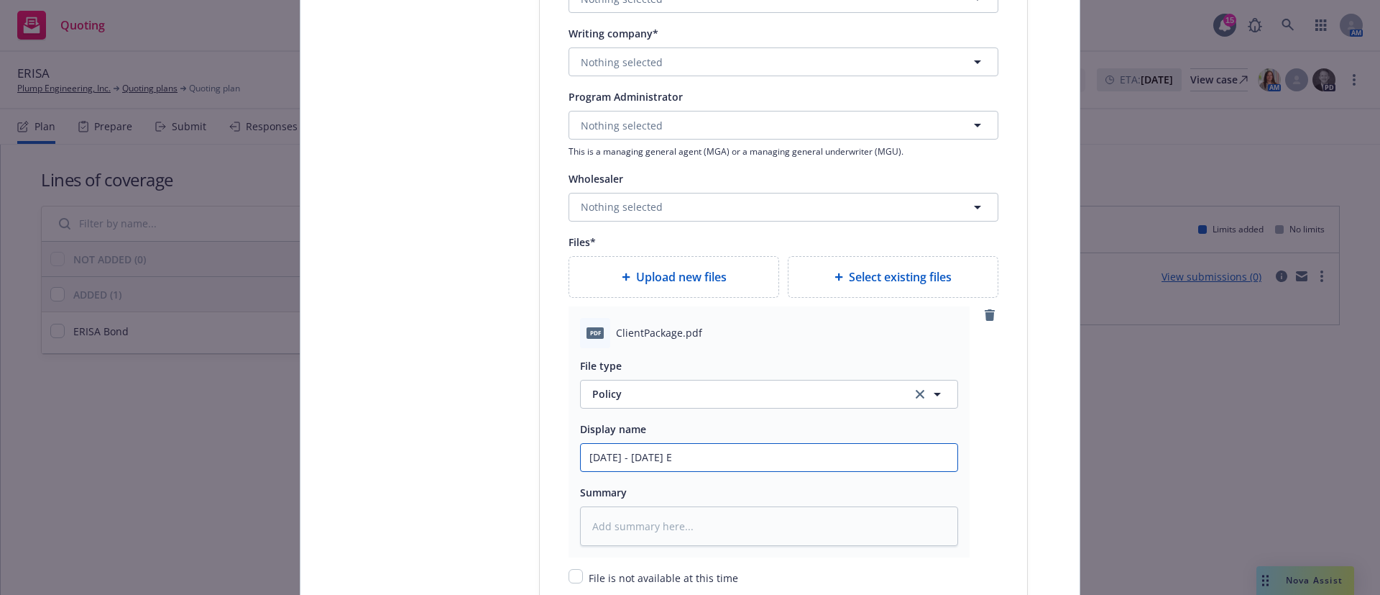
type textarea "x"
type input "2025 - 2028 ER"
type textarea "x"
type input "2025 - 2028 ERI"
type textarea "x"
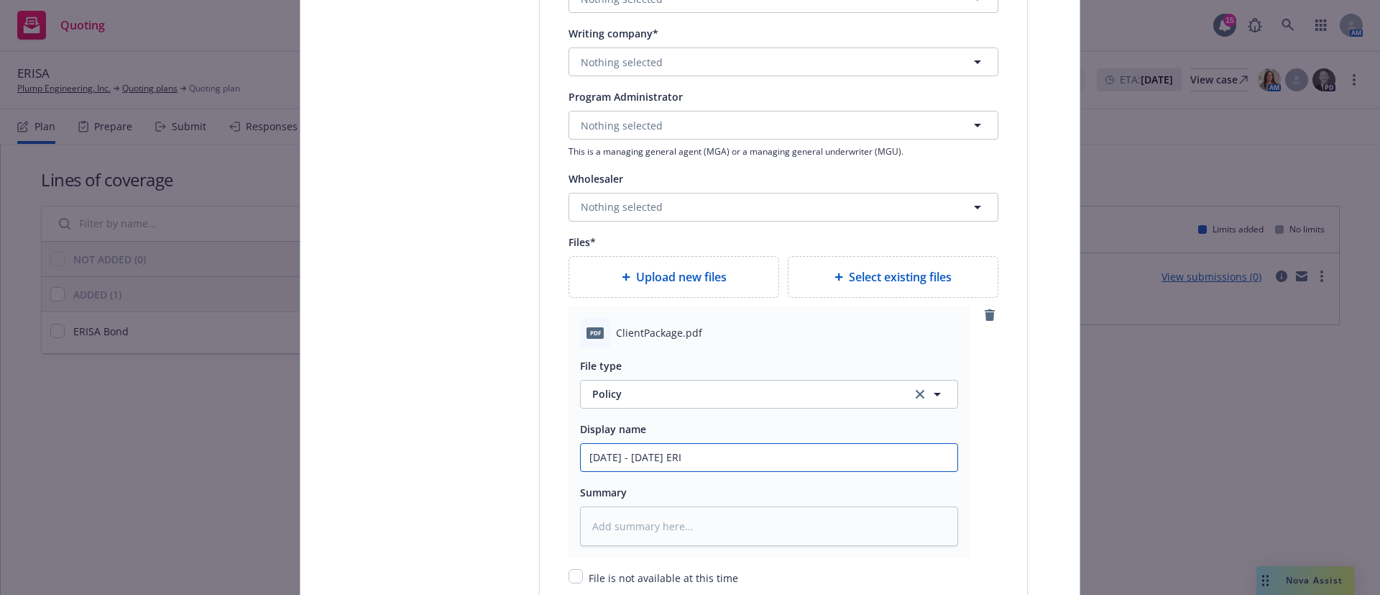
type input "2025 - 2028 ERIS"
type textarea "x"
type input "2025 - 2028 ERISA"
type textarea "x"
type input "2025 - 2028 ERISA"
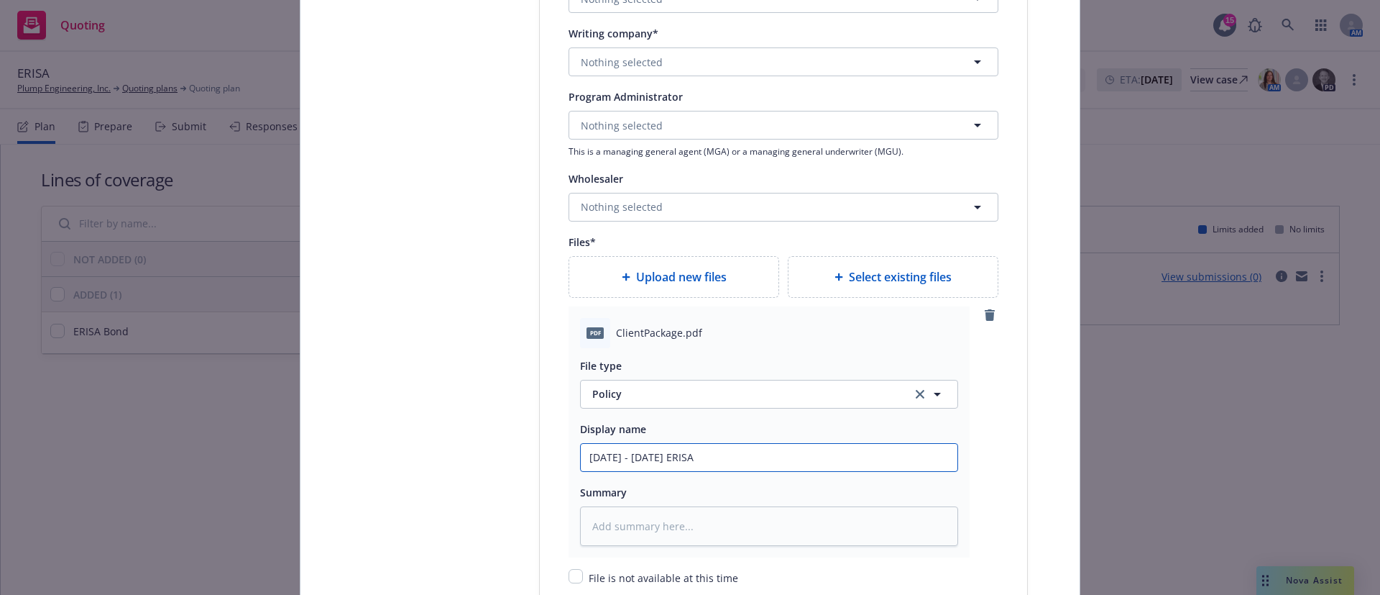
type textarea "x"
type input "2025 - 2028 ERISA B"
type textarea "x"
type input "2025 - 2028 ERISA Bo"
type textarea "x"
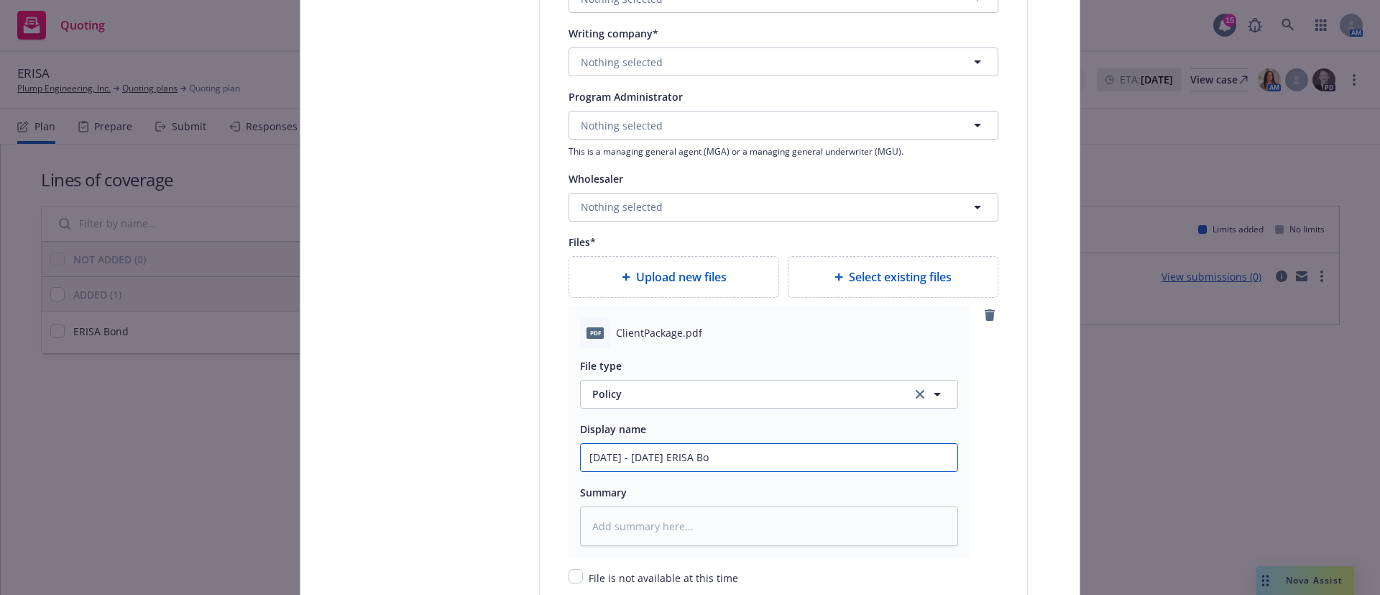
type input "2025 - 2028 ERISA Bon"
type textarea "x"
type input "2025 - 2028 ERISA Bond"
type textarea "x"
type input "2025 - 2028 ERISA Bond ("
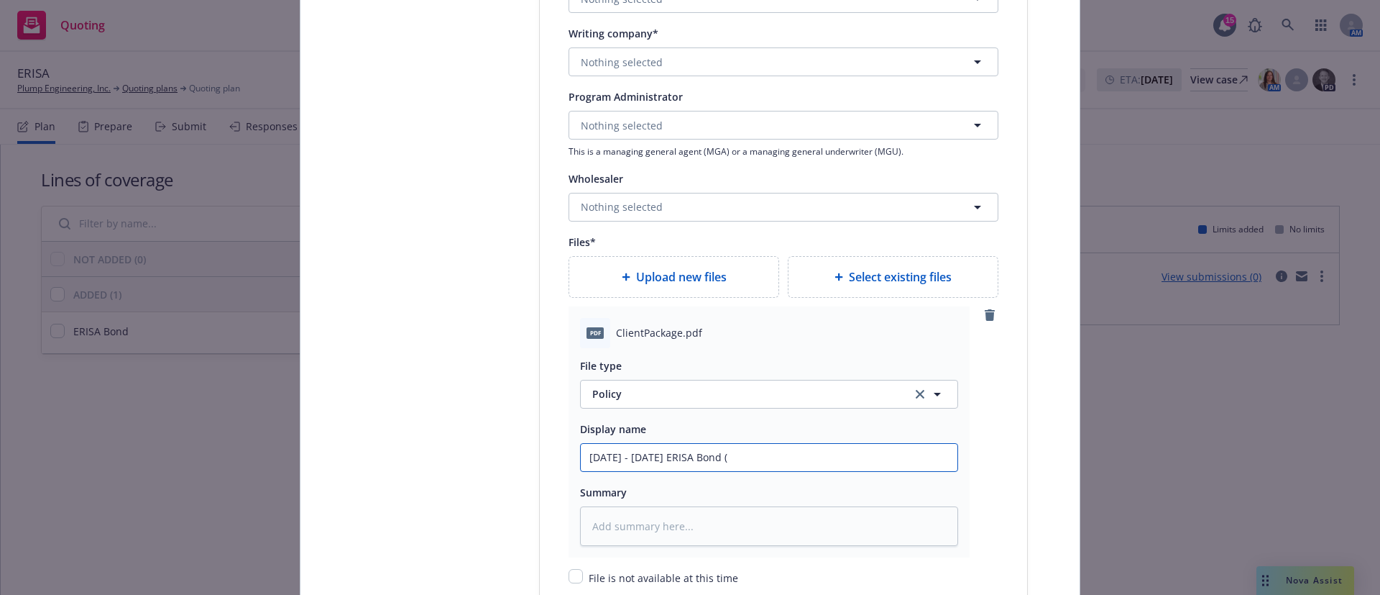
type textarea "x"
type input "2025 - 2028 ERISA Bond (C"
type textarea "x"
type input "2025 - 2028 ERISA Bond (Cr"
type textarea "x"
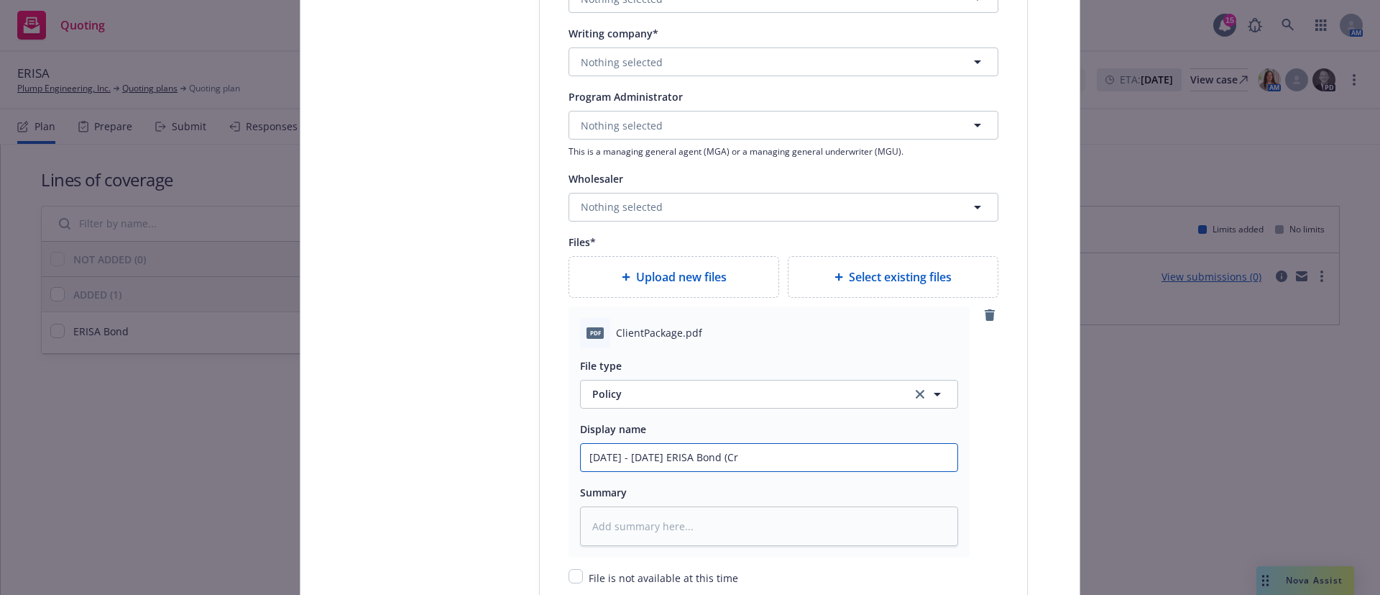
type input "2025 - 2028 ERISA Bond (Cri"
type textarea "x"
type input "2025 - 2028 ERISA Bond (Crime"
type textarea "x"
type input "2025 - 2028 ERISA Bond (Crime)"
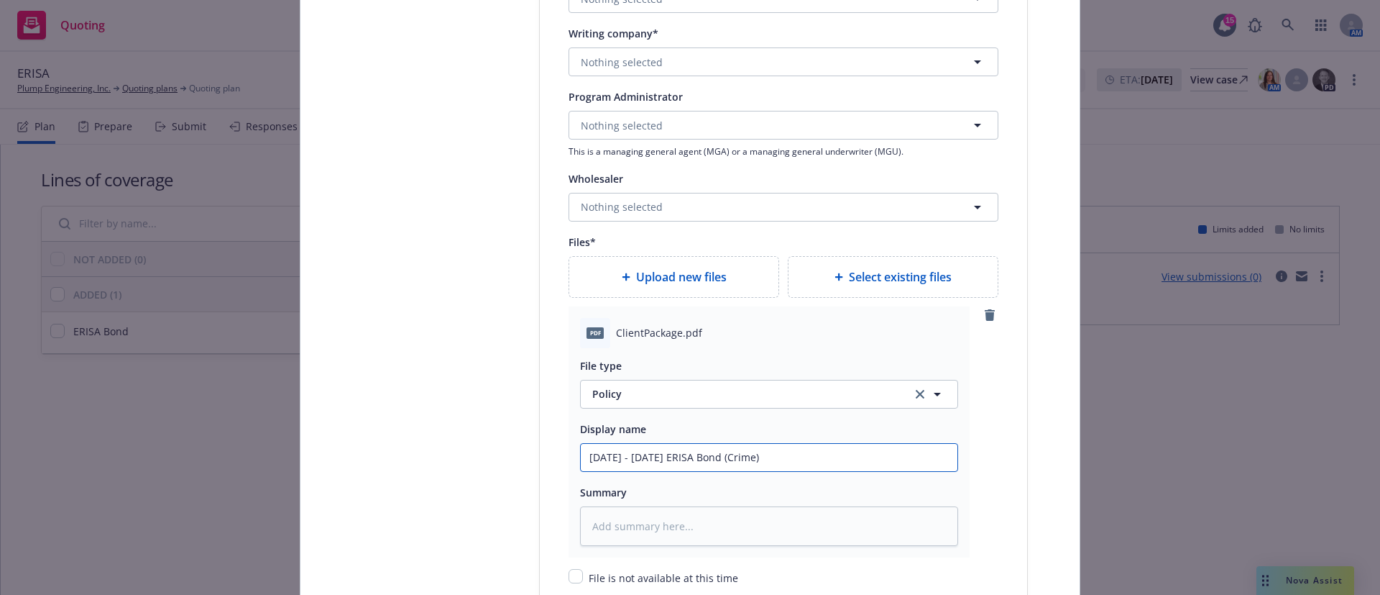
type textarea "x"
type input "2025 - 2028 ERISA Bond (Crime)"
type textarea "x"
type input "2025 - 2028 ERISA Bond (Crime) P"
type textarea "x"
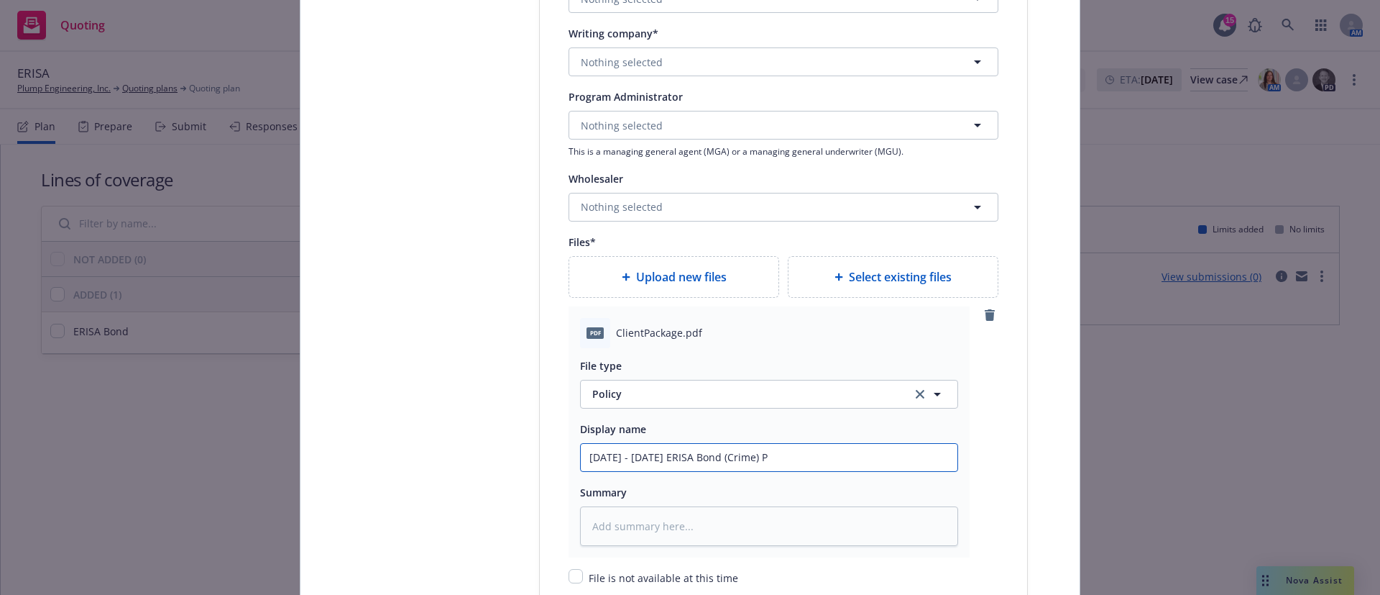
type input "2025 - 2028 ERISA Bond (Crime) Po"
type textarea "x"
type input "2025 - 2028 ERISA Bond (Crime) Pol"
type textarea "x"
type input "2025 - 2028 ERISA Bond (Crime) Poli"
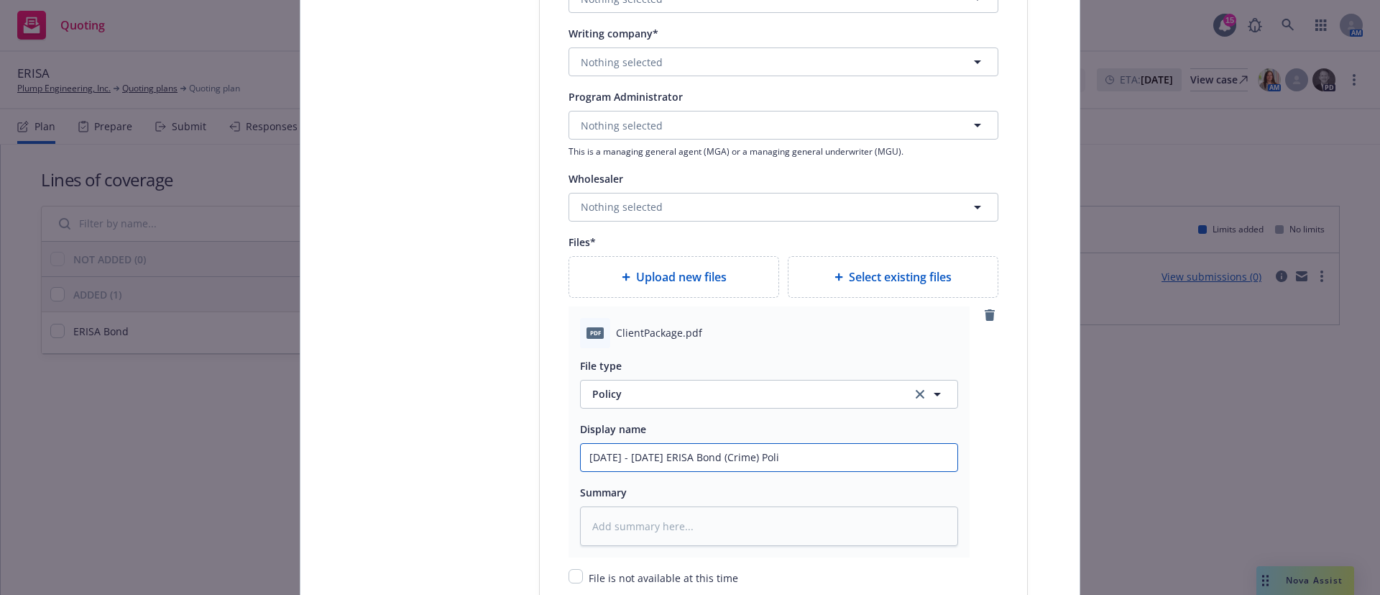
type textarea "x"
type input "2025 - 2028 ERISA Bond (Crime) Polic"
type textarea "x"
type input "2025 - 2028 ERISA Bond (Crime) Policy"
click at [735, 457] on input "2025 - 2028 ERISA Bond (Crime) Policy" at bounding box center [769, 457] width 377 height 27
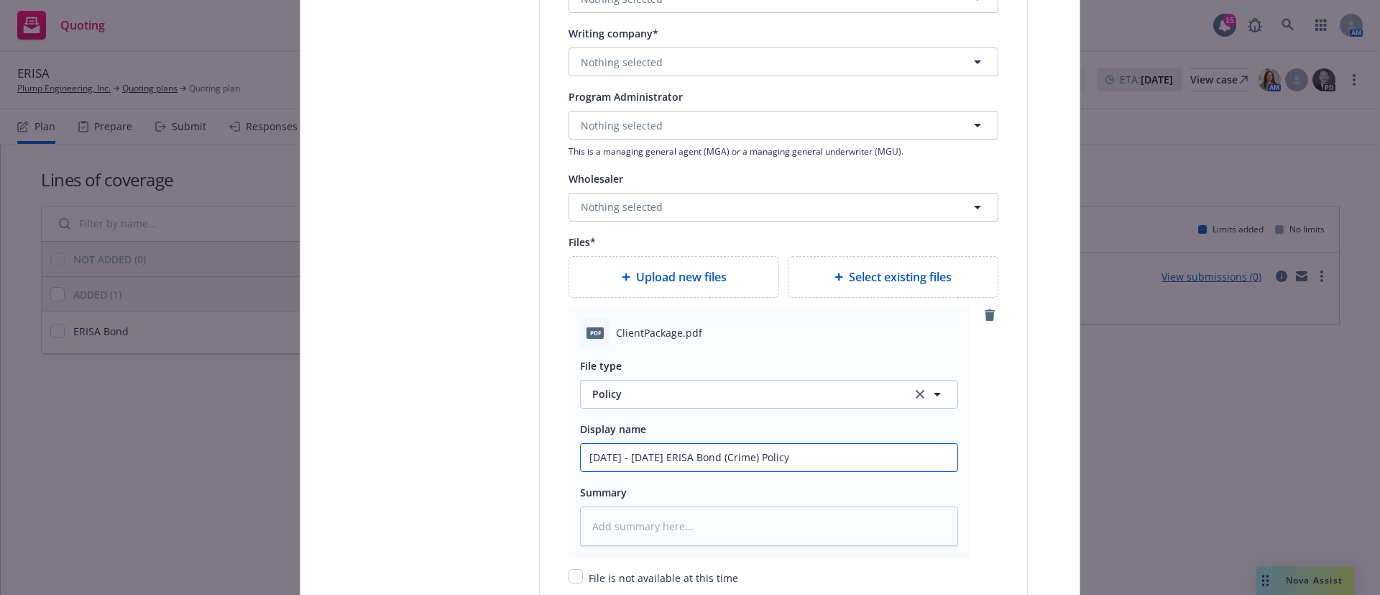
type textarea "x"
type input "2025 - 2028 ERISA Bond (Crime) HPolicy"
type textarea "x"
type input "2025 - 2028 ERISA Bond (Crime) HaPolicy"
type textarea "x"
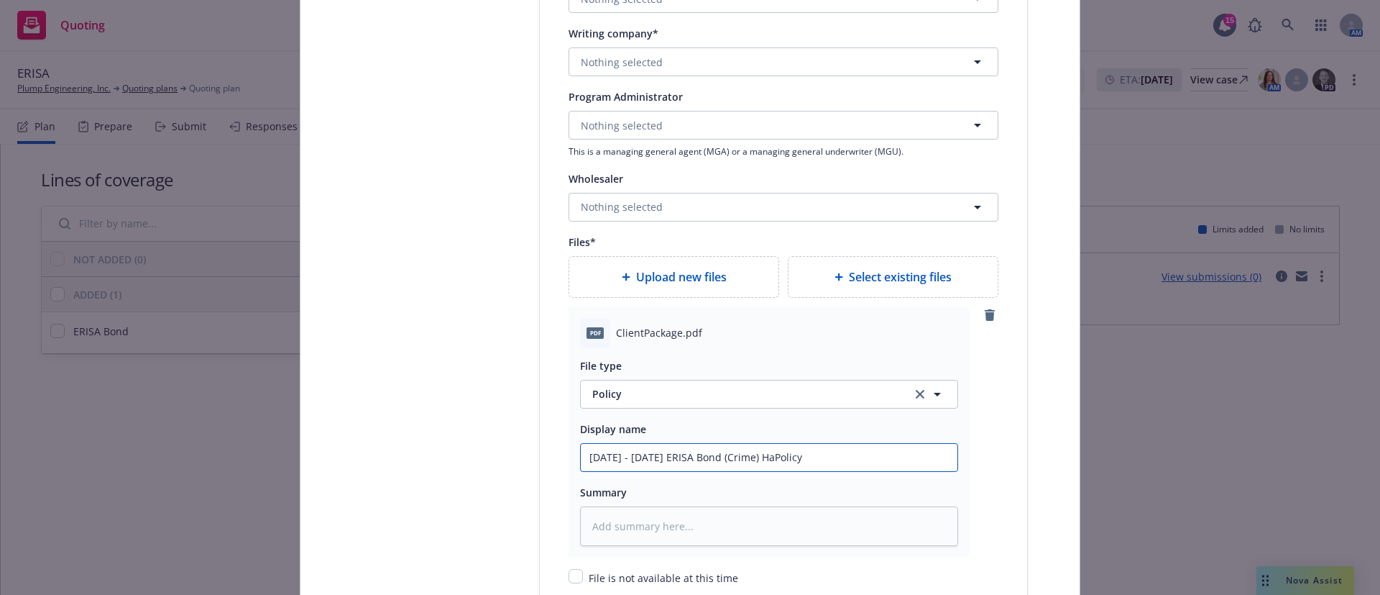
type input "2025 - 2028 ERISA Bond (Crime) HarPolicy"
type textarea "x"
type input "2025 - 2028 ERISA Bond (Crime) HartPolicy"
type textarea "x"
type input "2025 - 2028 ERISA Bond (Crime) HartfPolicy"
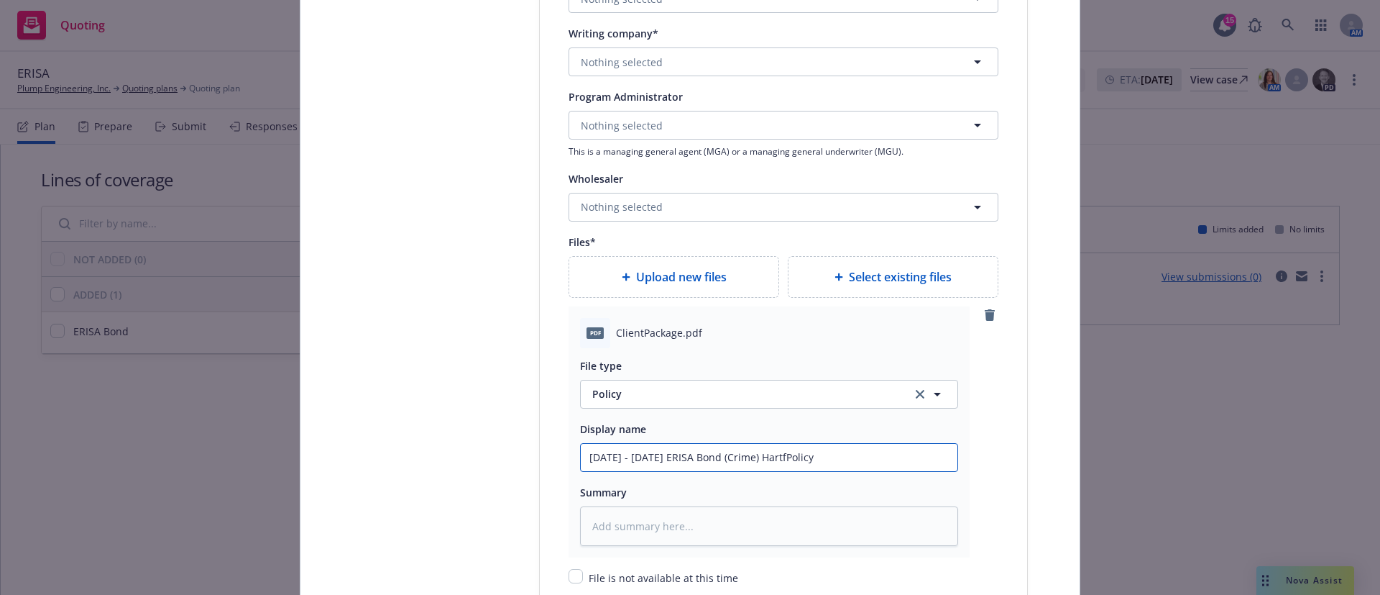
type textarea "x"
type input "2025 - 2028 ERISA Bond (Crime) HartfoPolicy"
type textarea "x"
type input "2025 - 2028 ERISA Bond (Crime) HartforPolicy"
type textarea "x"
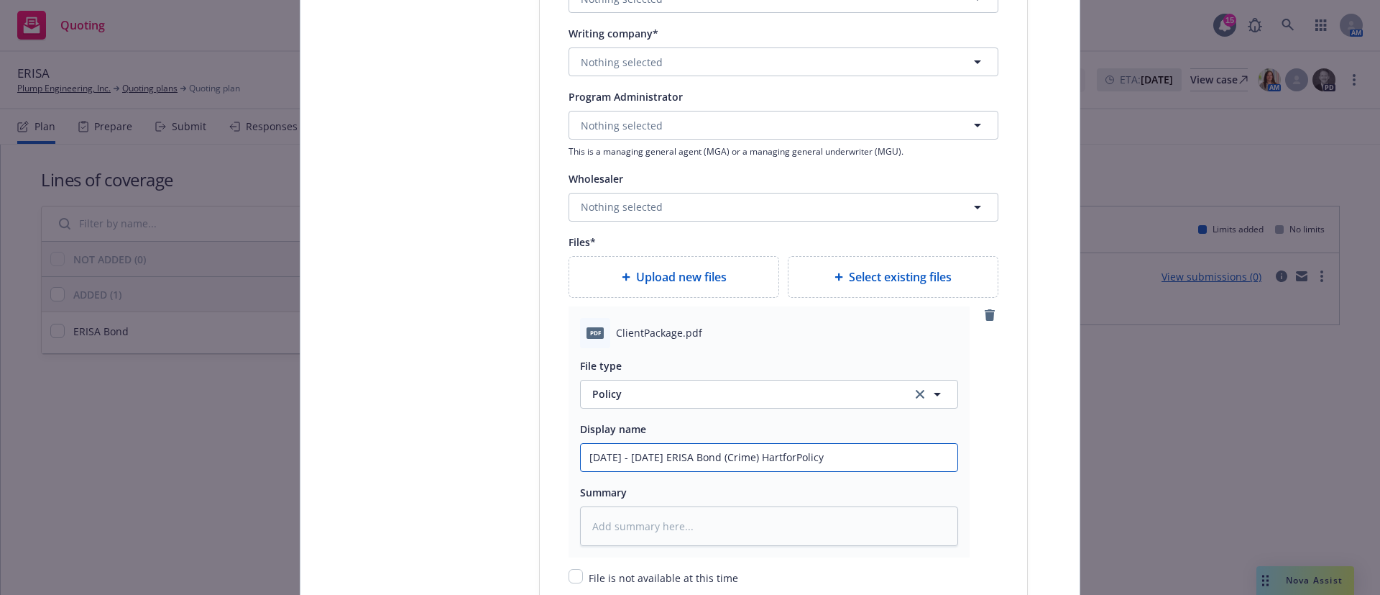
type input "2025 - 2028 ERISA Bond (Crime) HartfordPolicy"
type textarea "x"
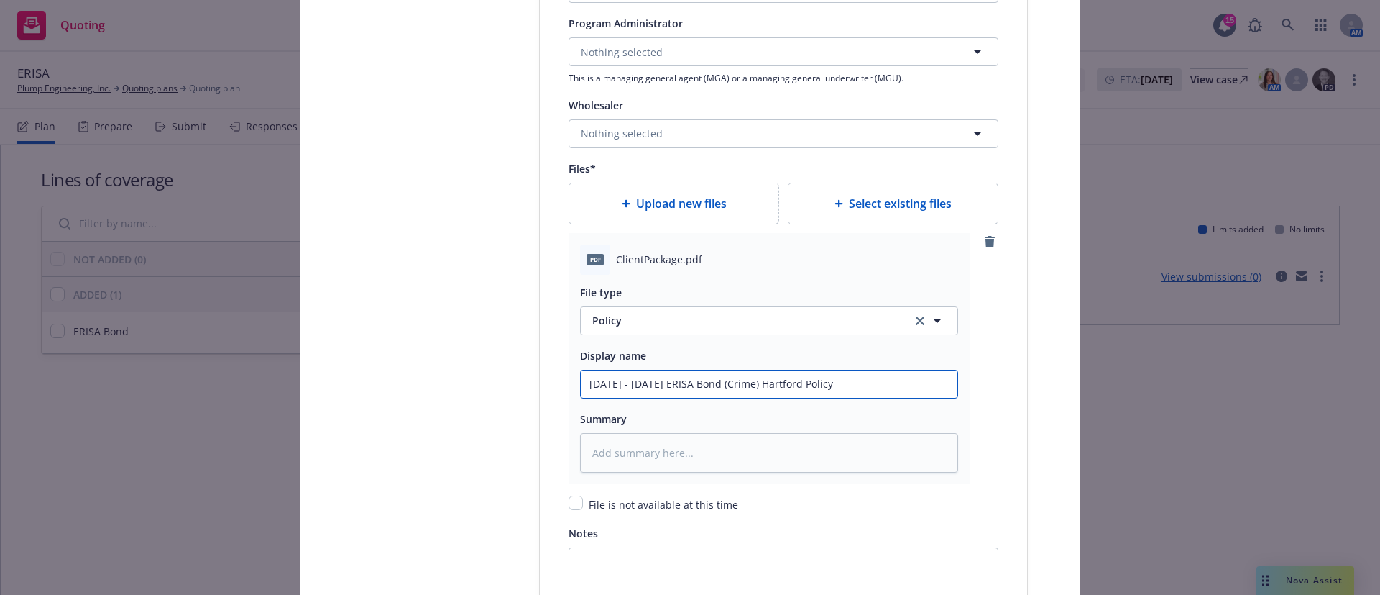
scroll to position [1833, 0]
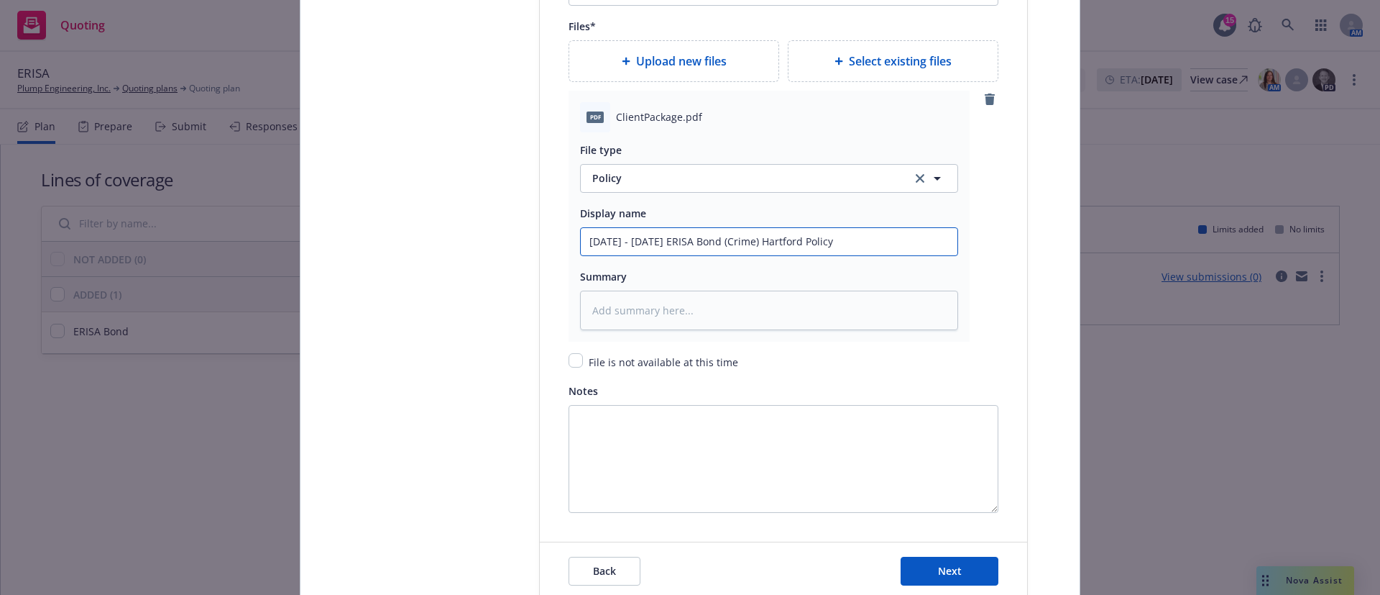
type input "2025 - 2028 ERISA Bond (Crime) Hartford Policy"
type textarea "x"
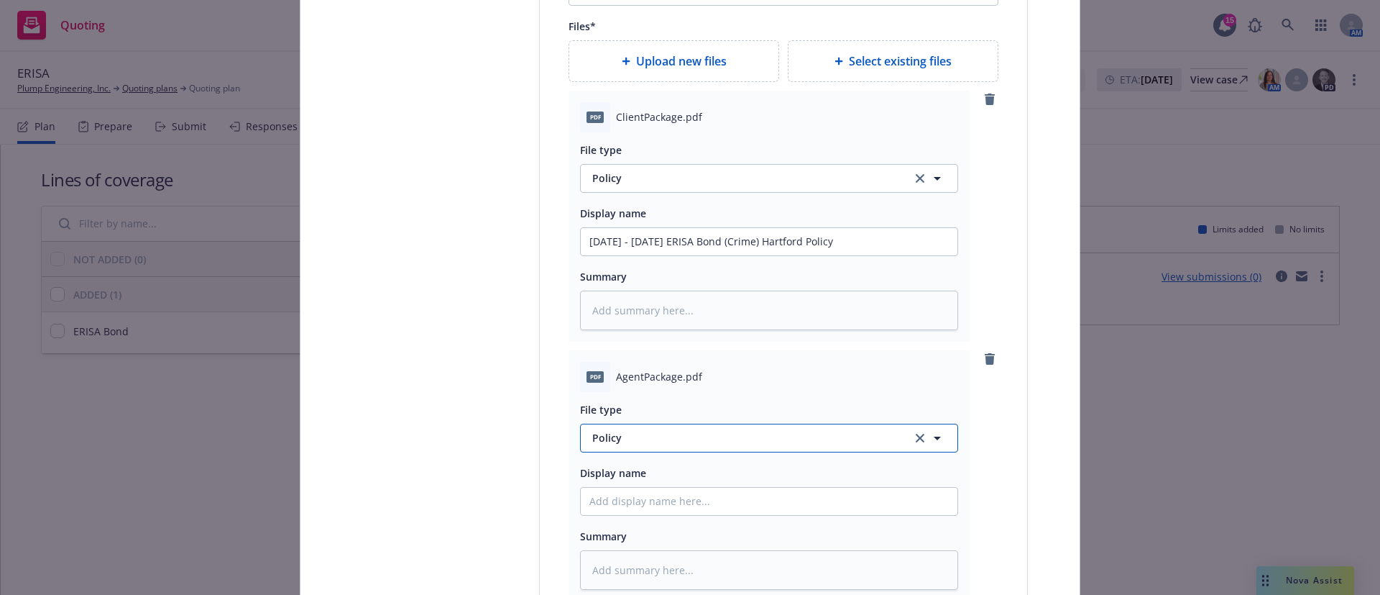
click at [736, 442] on span "Policy" at bounding box center [743, 437] width 303 height 15
type input "invoic"
click at [720, 393] on div "Invoice - Third Party" at bounding box center [768, 397] width 359 height 21
click at [769, 235] on input "2025 - 2028 ERISA Bond (Crime) Hartford Policy" at bounding box center [769, 241] width 377 height 27
click at [736, 504] on input "Policy display name" at bounding box center [769, 500] width 377 height 27
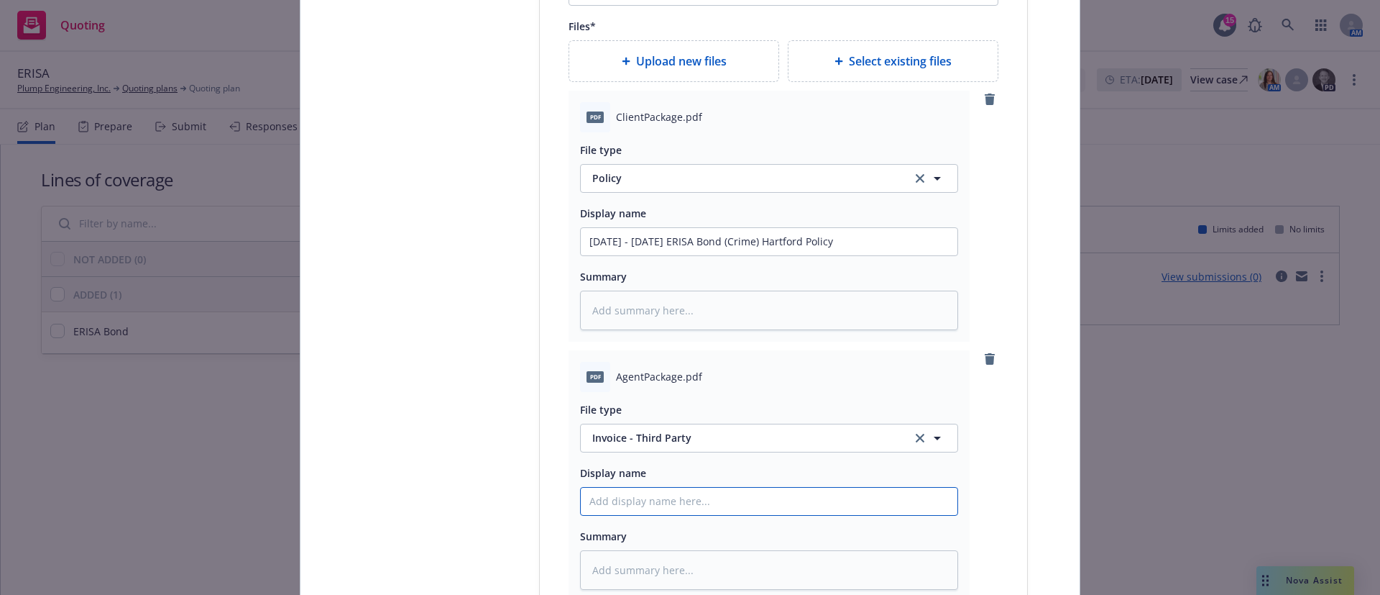
paste input "2025 - 2028 ERISA Bond (Crime) Hartford Policy"
type textarea "x"
type input "2025 - 2028 ERISA Bond (Crime) Hartford Policy"
drag, startPoint x: 822, startPoint y: 503, endPoint x: 774, endPoint y: 505, distance: 48.2
click at [774, 505] on input "2025 - 2028 ERISA Bond (Crime) Hartford Policy" at bounding box center [769, 500] width 377 height 27
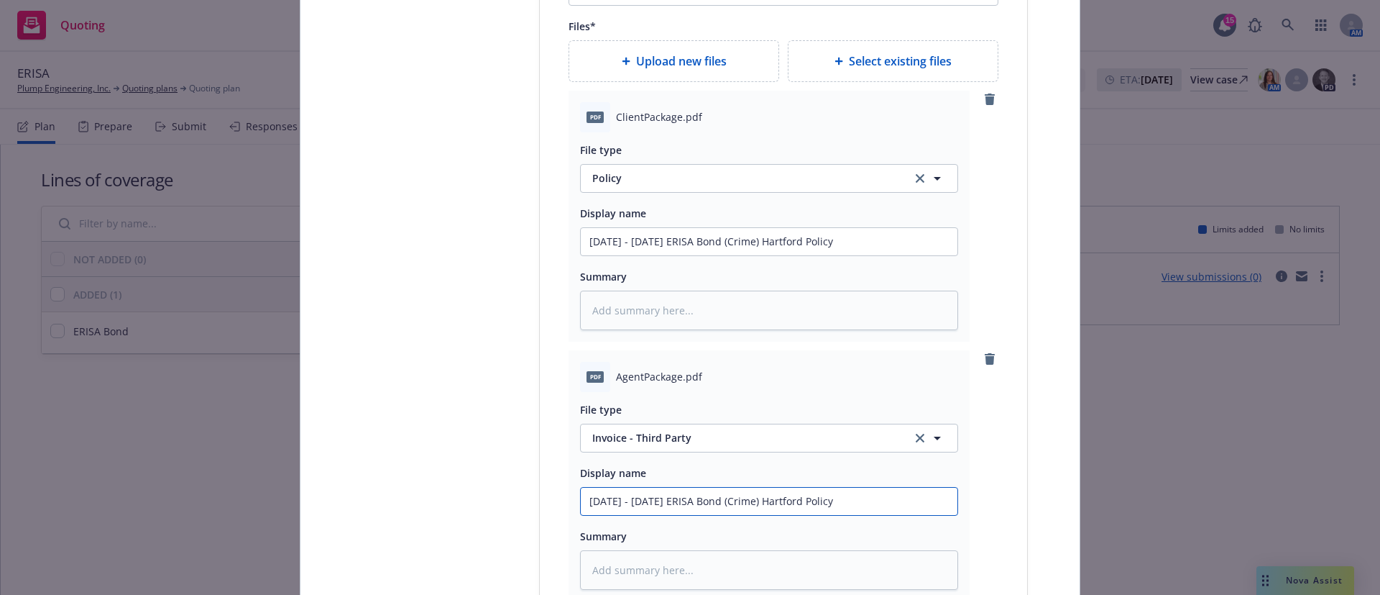
type textarea "x"
type input "2025 - 2028 ERISA Bond (Crime) Hartford I"
type textarea "x"
type input "2025 - 2028 ERISA Bond (Crime) Hartford In"
type textarea "x"
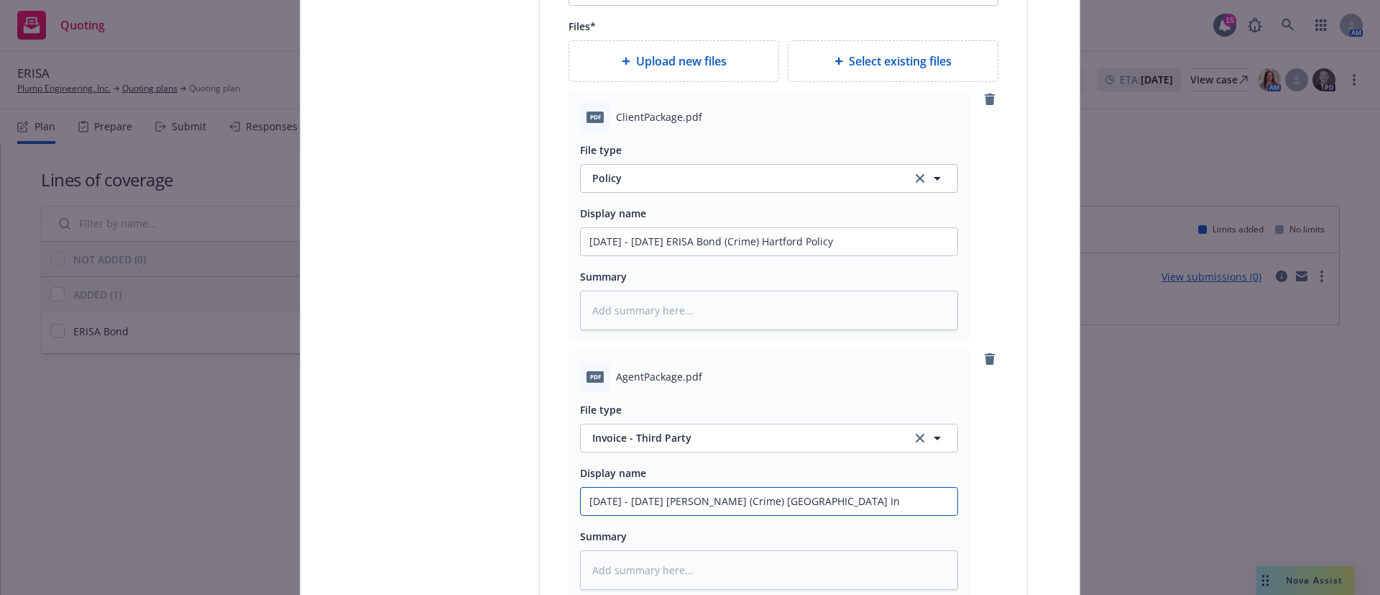
type input "2025 - 2028 ERISA Bond (Crime) Hartford Inv"
type textarea "x"
type input "2025 - 2028 ERISA Bond (Crime) Hartford Invo"
type textarea "x"
type input "2025 - 2028 ERISA Bond (Crime) Hartford Invoic"
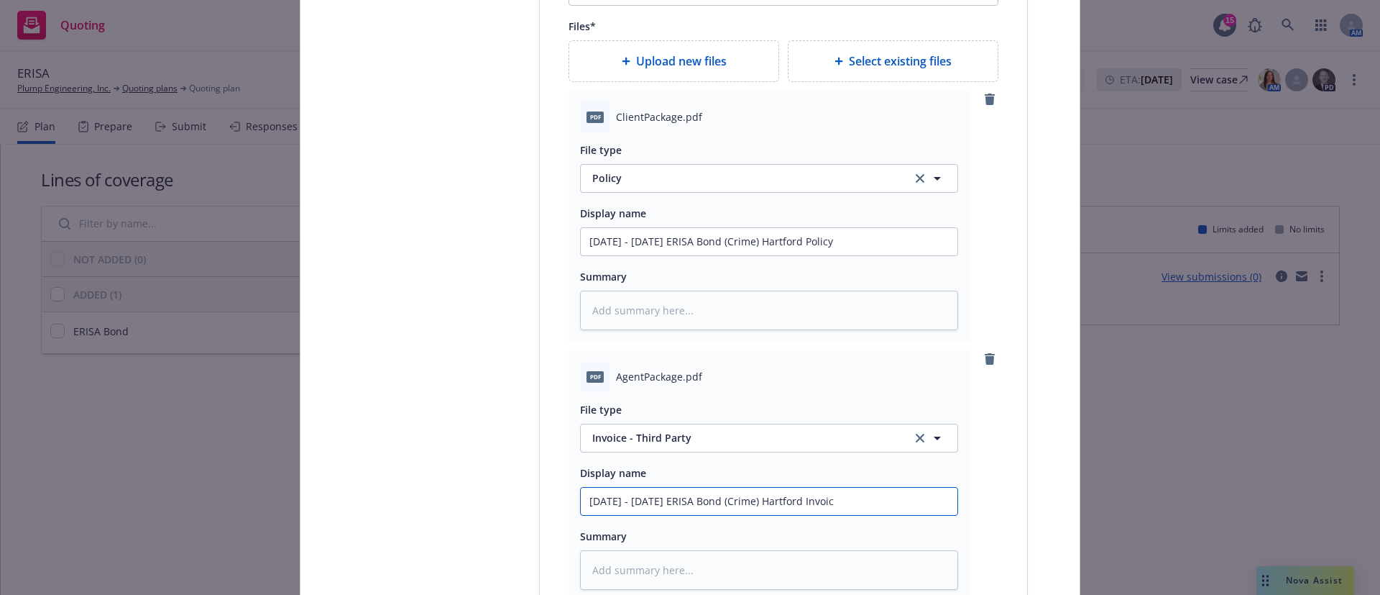
type textarea "x"
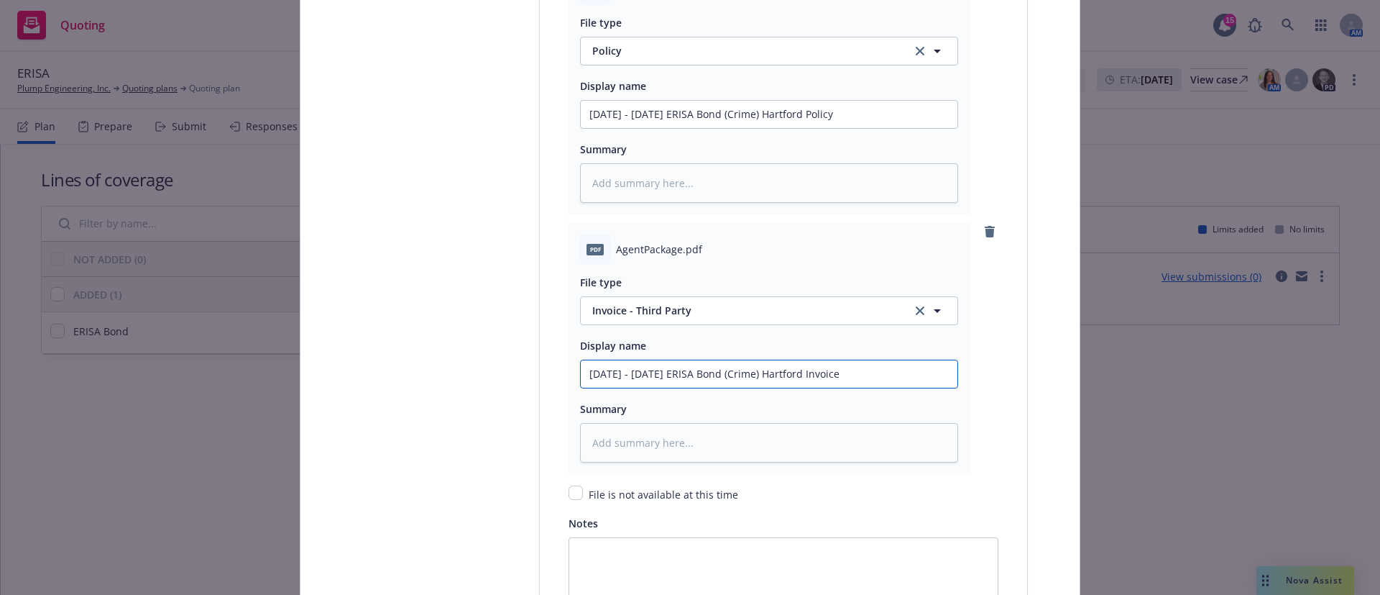
scroll to position [2157, 0]
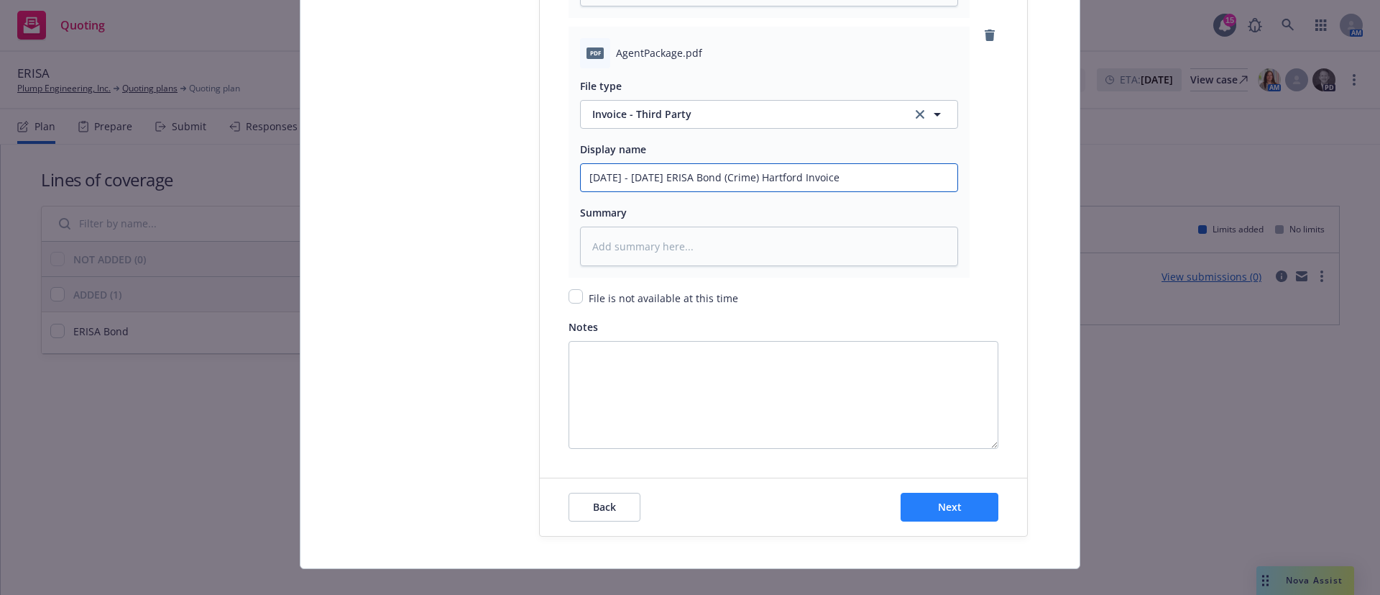
type input "2025 - 2028 ERISA Bond (Crime) Hartford Invoice"
click at [941, 508] on span "Next" at bounding box center [950, 507] width 24 height 14
type textarea "x"
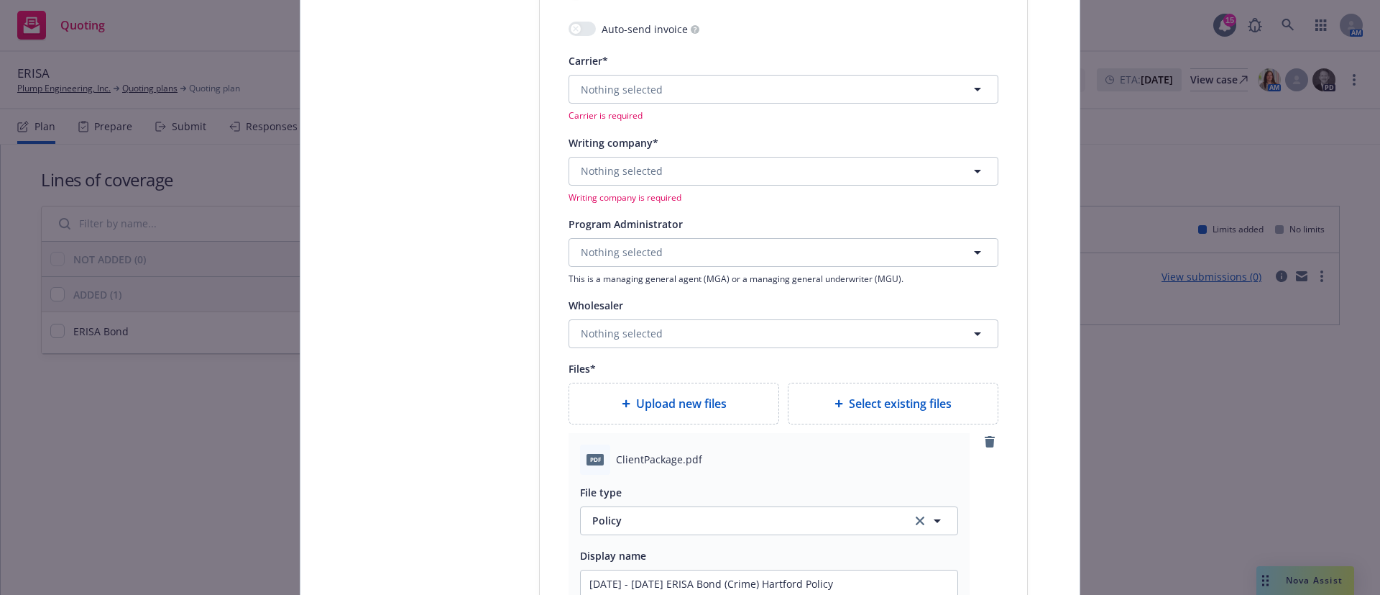
scroll to position [1402, 0]
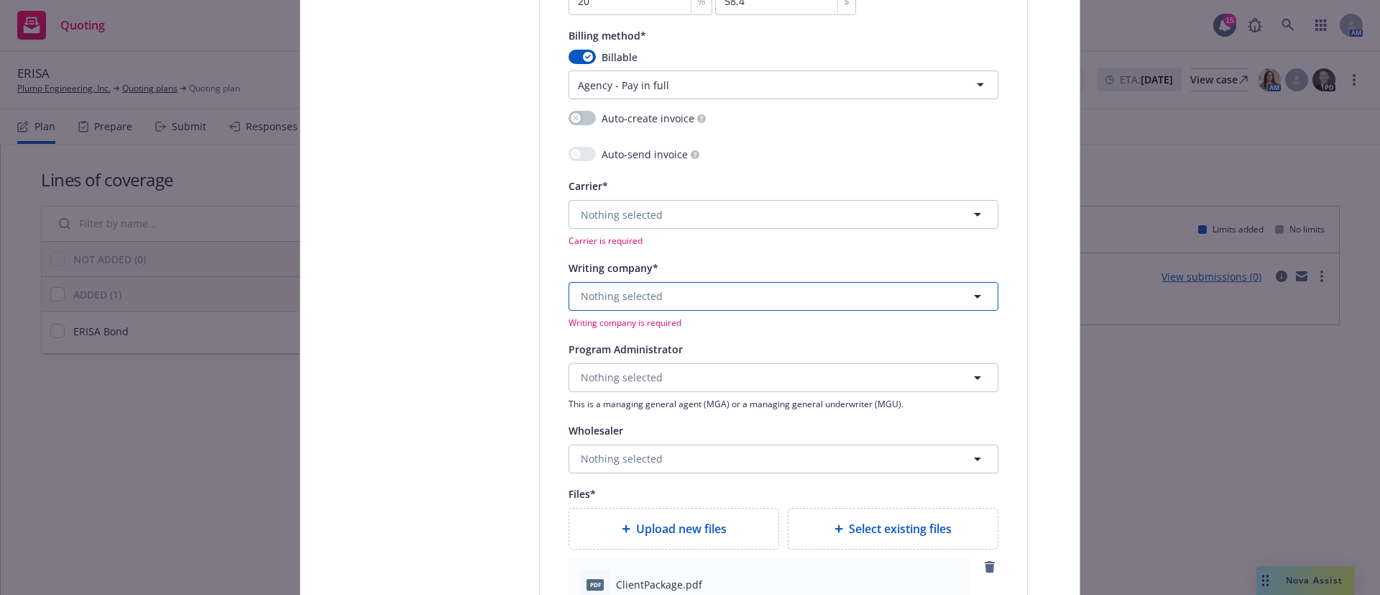
click at [607, 294] on span "Nothing selected" at bounding box center [622, 295] width 82 height 15
type input "hartford fire"
click at [646, 340] on strong "Hartford Fire Insurance Company" at bounding box center [666, 337] width 165 height 14
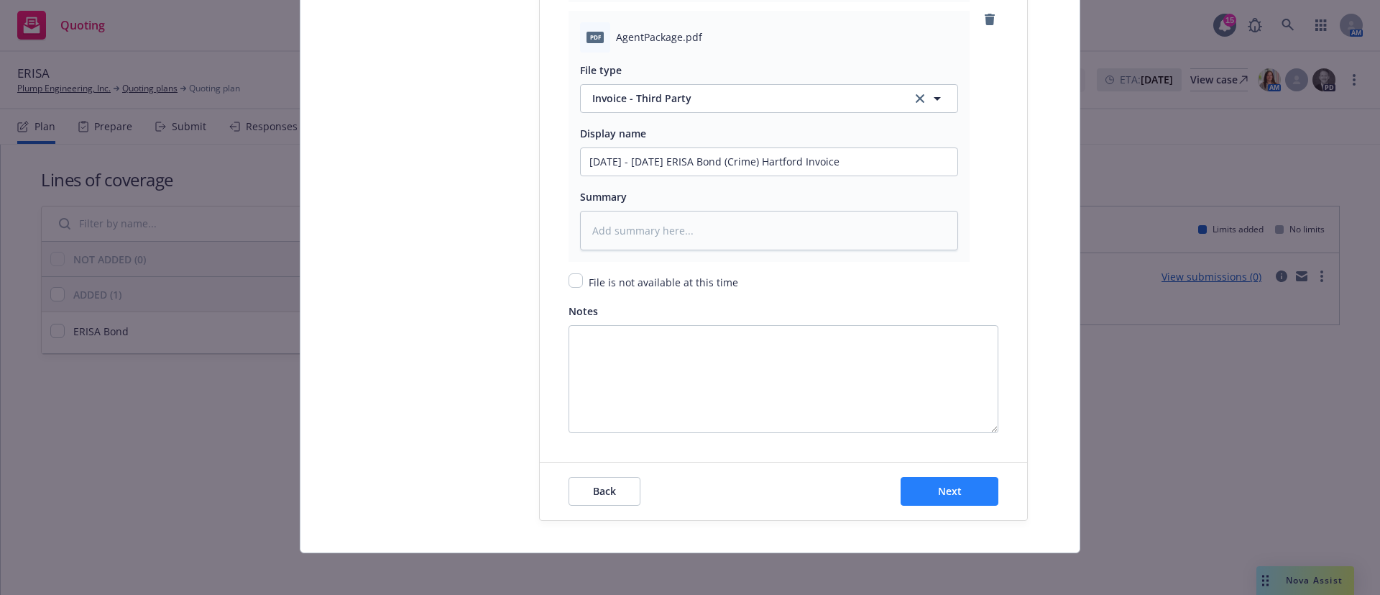
scroll to position [2177, 0]
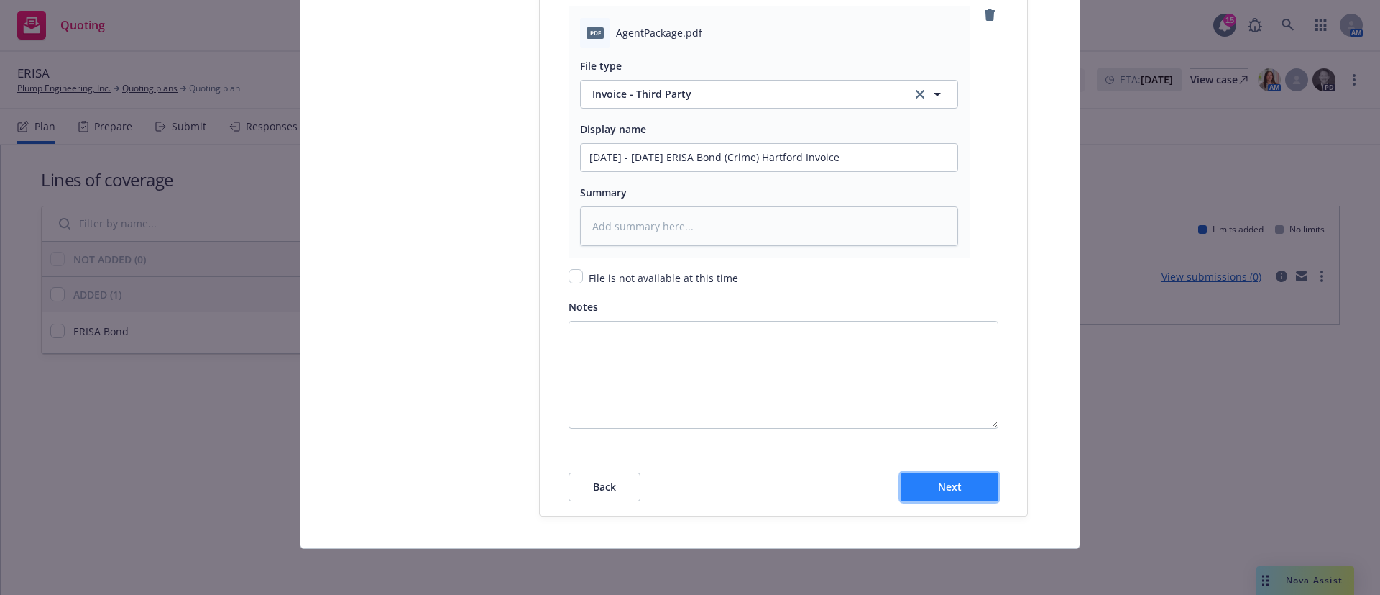
click at [947, 492] on span "Next" at bounding box center [950, 486] width 24 height 14
type textarea "x"
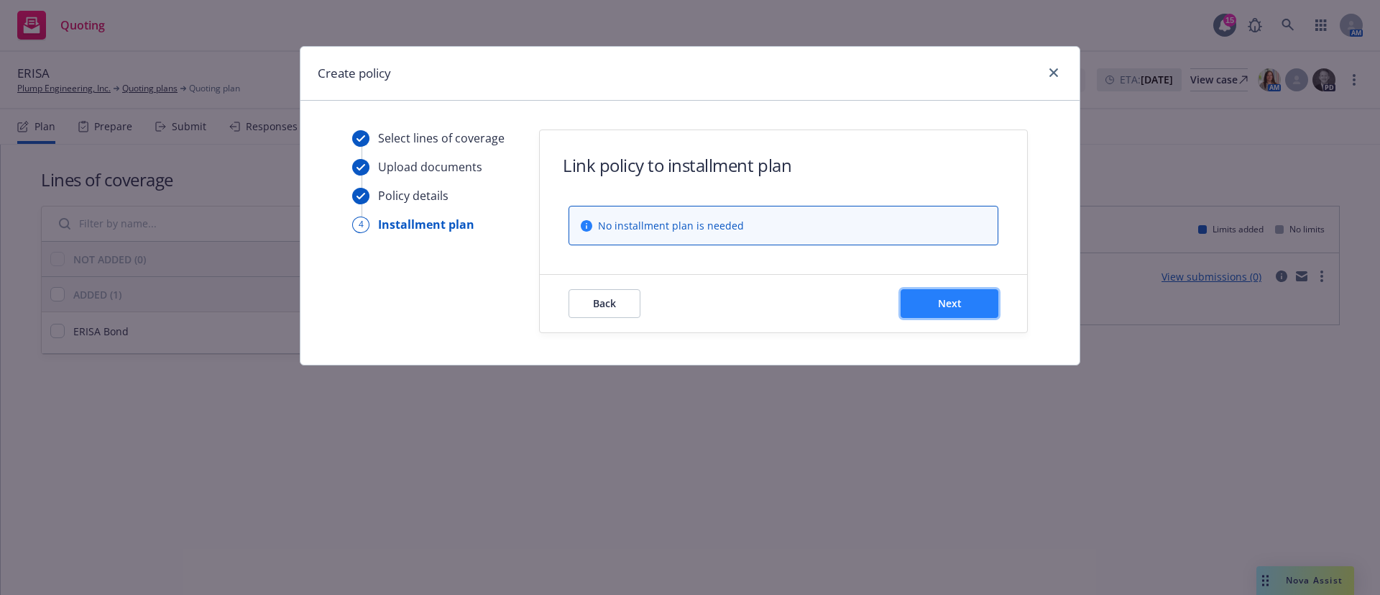
click at [945, 307] on span "Next" at bounding box center [950, 303] width 24 height 14
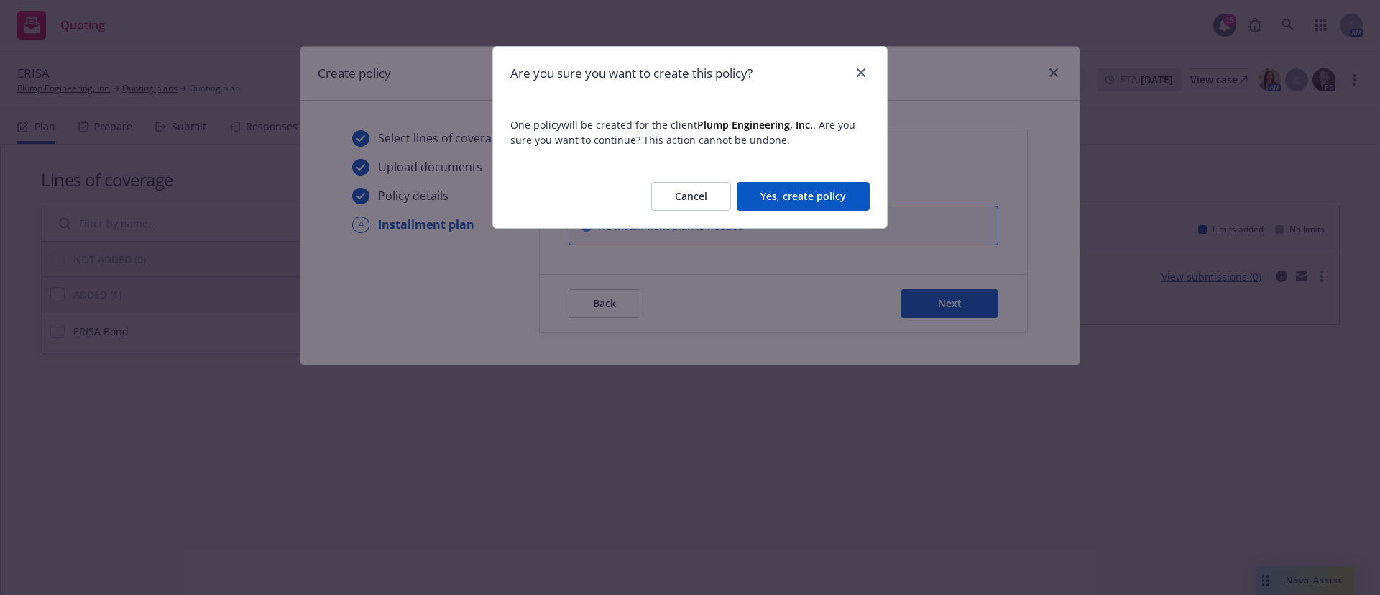
click at [817, 202] on button "Yes, create policy" at bounding box center [803, 196] width 133 height 29
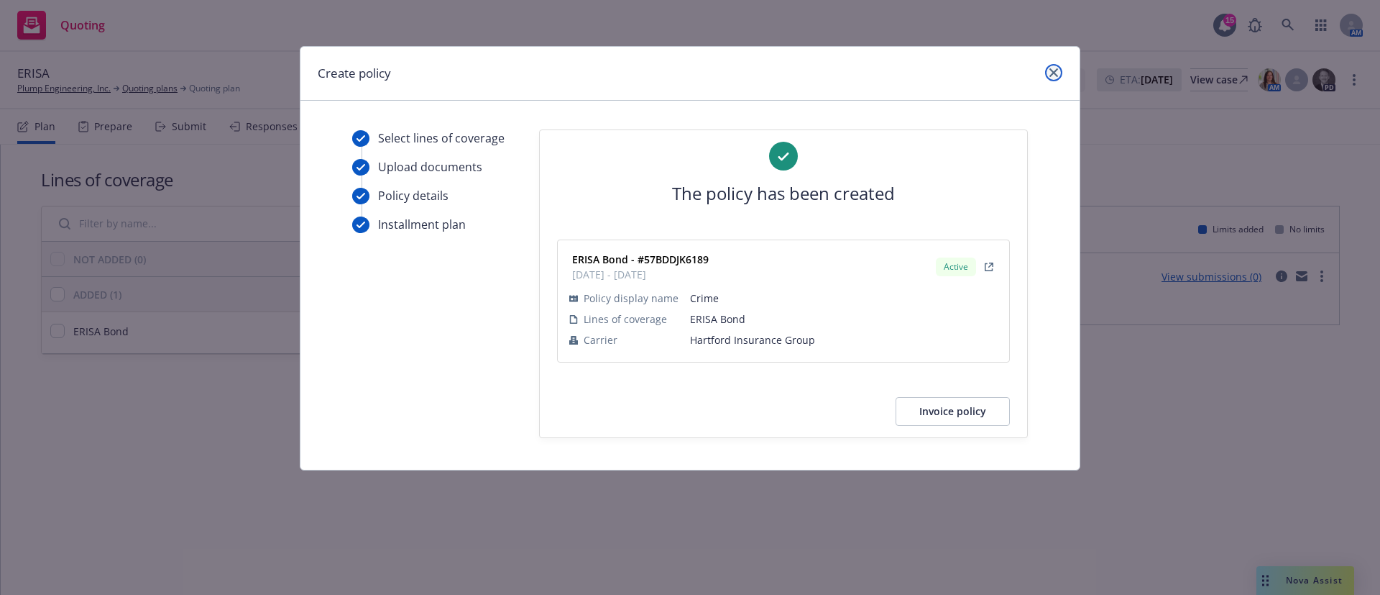
click at [1052, 74] on icon "close" at bounding box center [1054, 72] width 9 height 9
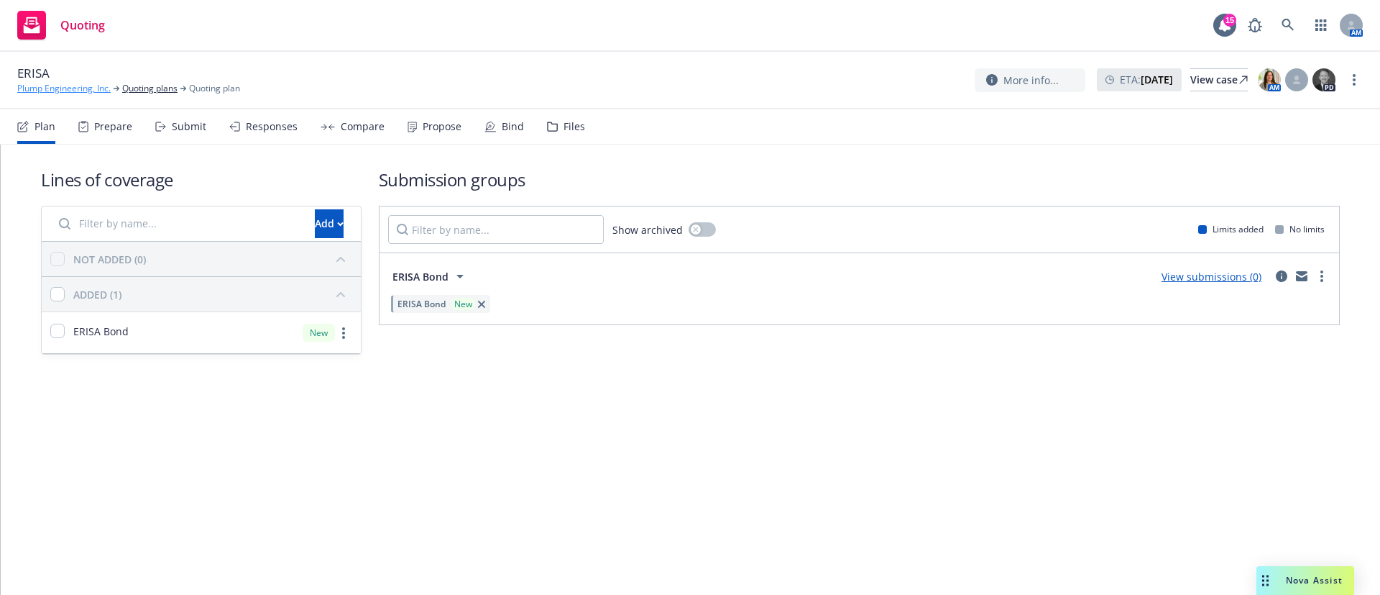
click at [90, 86] on link "Plump Engineering, Inc." at bounding box center [63, 88] width 93 height 13
